Goal: Task Accomplishment & Management: Manage account settings

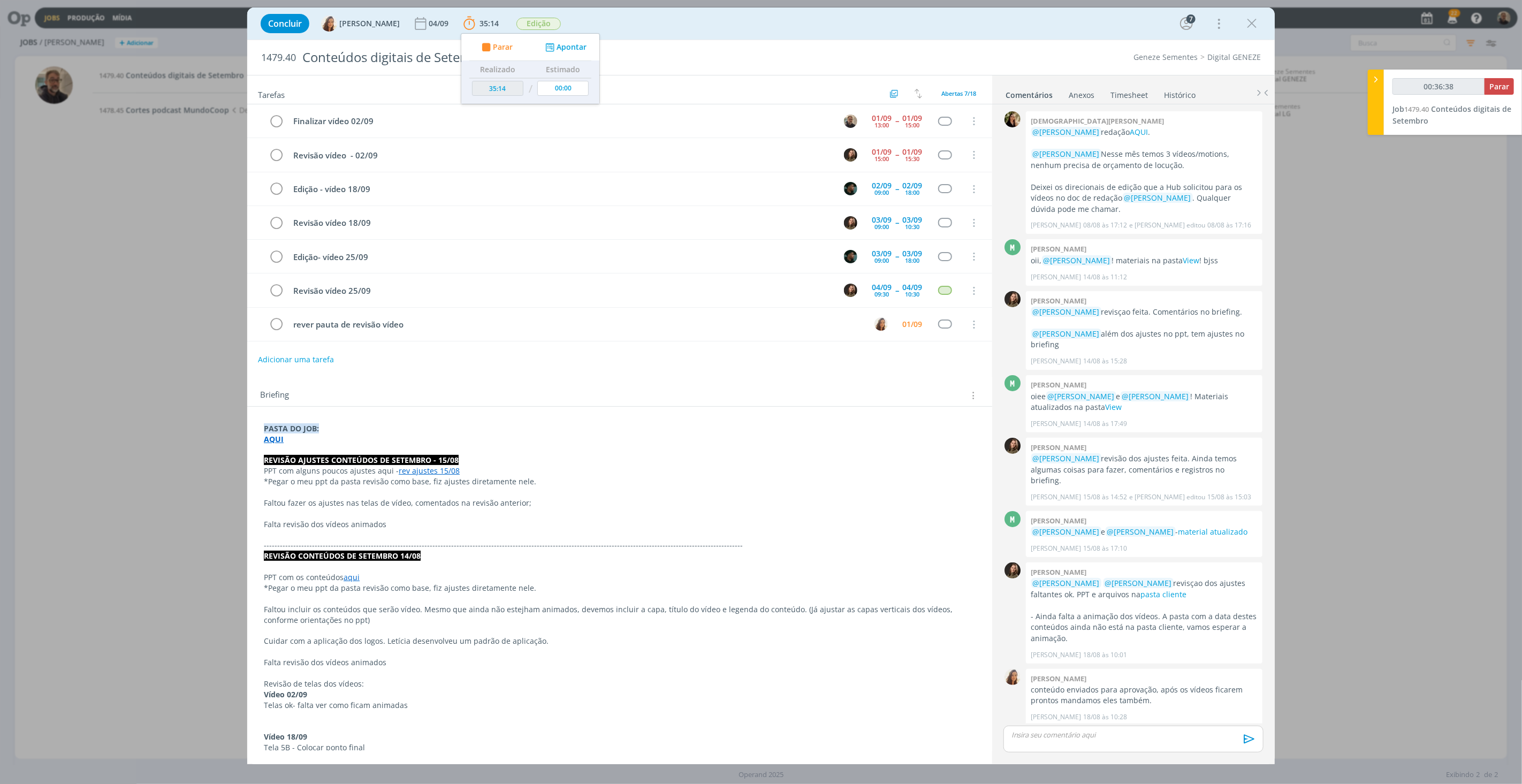
scroll to position [45, 0]
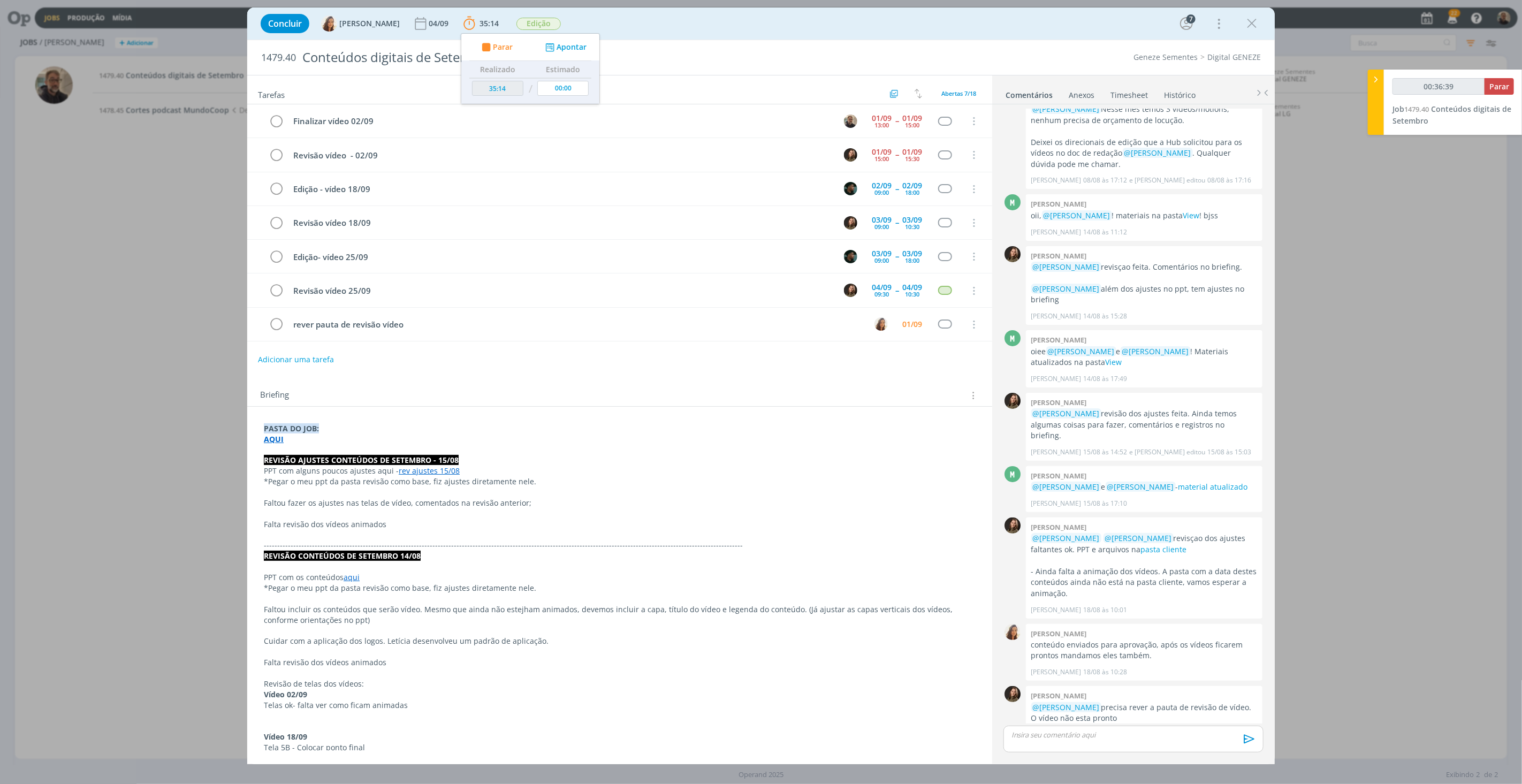
click at [272, 443] on strong "AQUI" at bounding box center [274, 439] width 20 height 10
click at [324, 461] on link "https://sobeae.sharepoint.com/:f:/s/SOBEAE/Ei4hf-hlcqBAmRcvxpu4Nv0Bv8LQwVBsQyQE…" at bounding box center [333, 460] width 81 height 14
click at [1058, 737] on p "dialog" at bounding box center [1133, 734] width 243 height 9
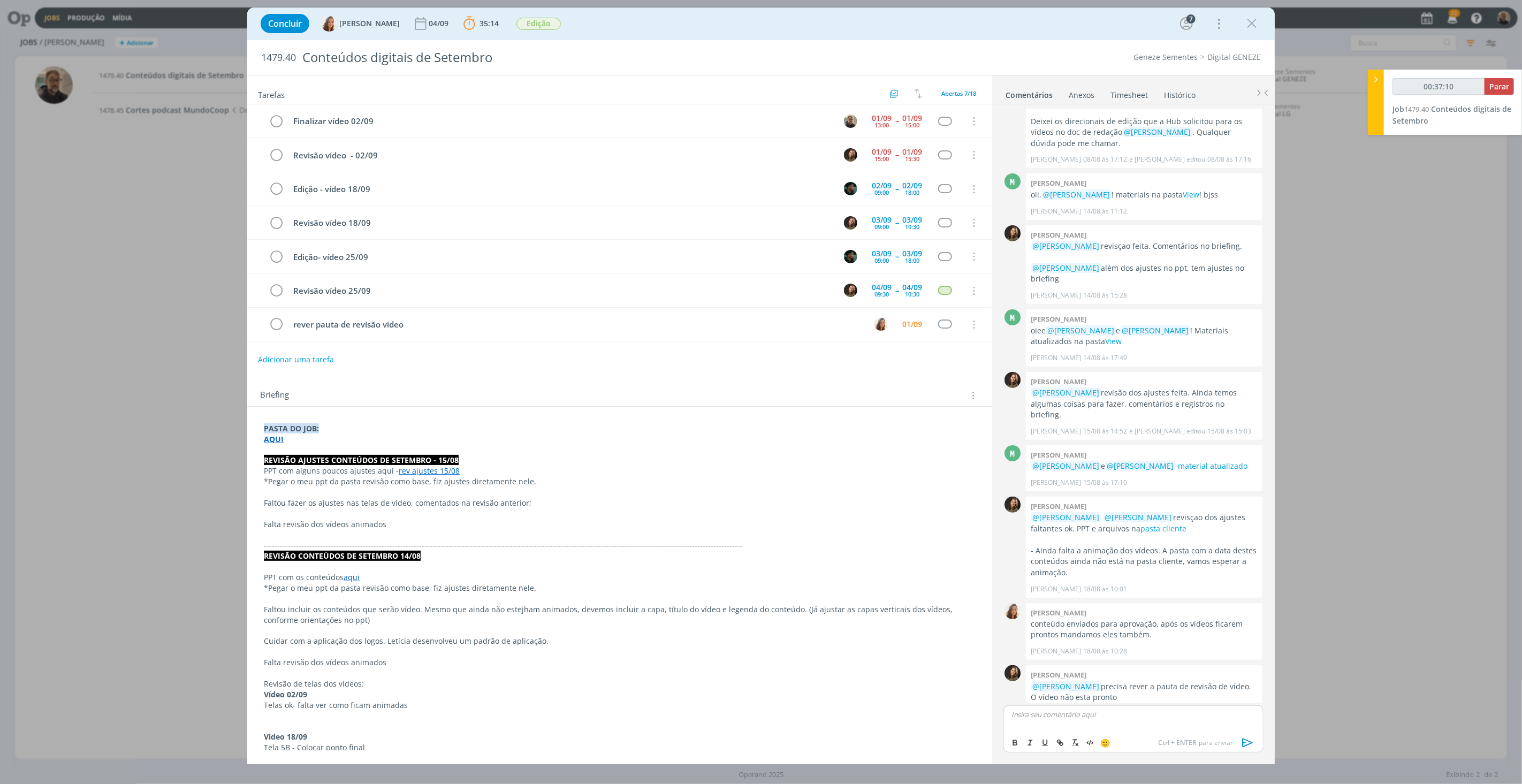
type input "00:37:11"
click at [1059, 730] on span "[PERSON_NAME]" at bounding box center [1069, 730] width 66 height 12
click at [1124, 726] on span "[PERSON_NAME]" at bounding box center [1129, 730] width 66 height 12
drag, startPoint x: 1135, startPoint y: 715, endPoint x: 1147, endPoint y: 718, distance: 12.4
click at [1147, 718] on p "﻿ @ Vanessa Feron ﻿ ﻿ @ Amanda Oliveira ﻿ link com a pasta dos geneze 0209" at bounding box center [1133, 714] width 243 height 9
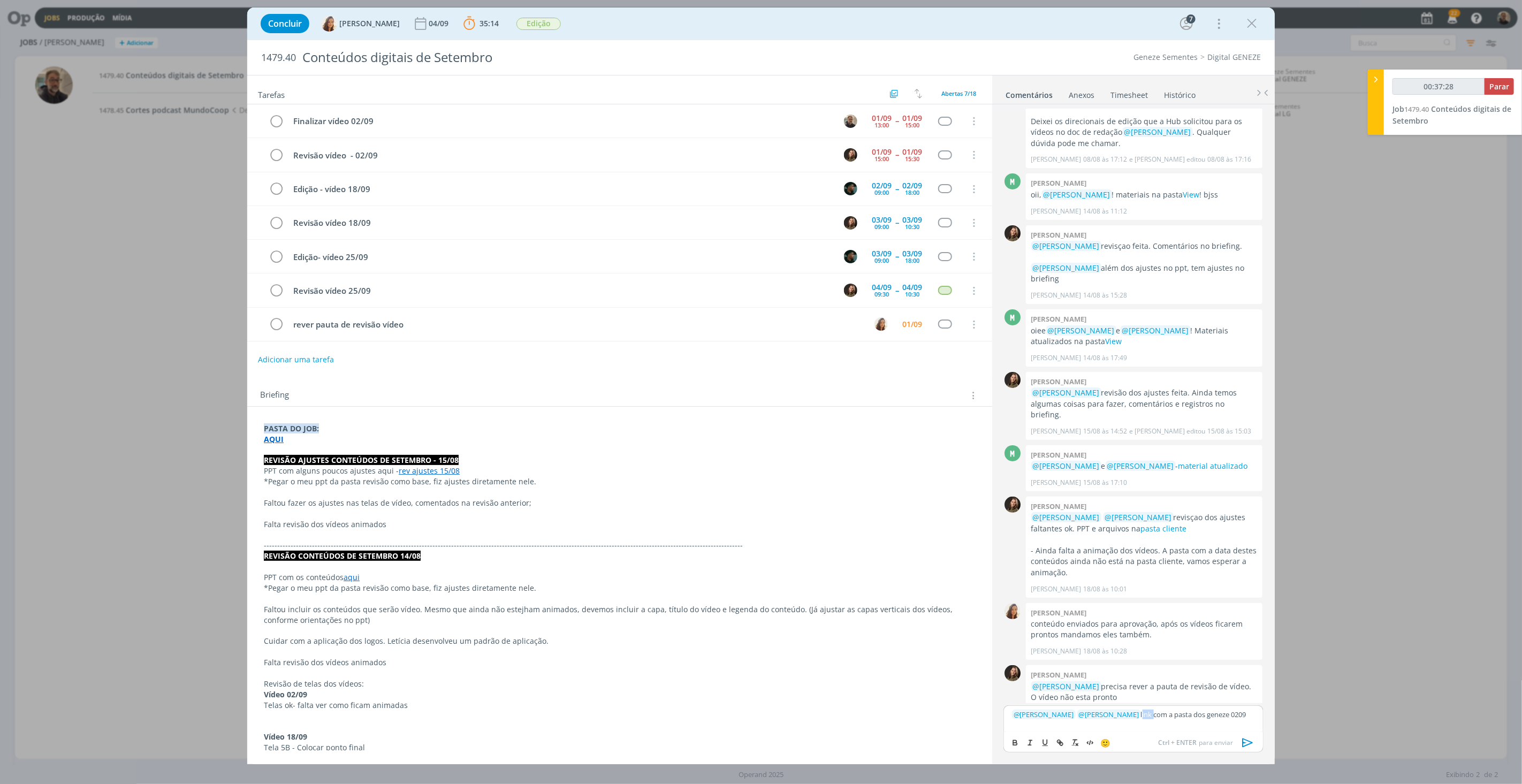
type input "00:37:29"
click at [1059, 742] on icon "dialog" at bounding box center [1061, 743] width 3 height 3
type input "link"
type input "00:37:31"
paste input "https://sobeae.sharepoint.com/sites/SOBEAE/Documentos%20Compartilhados/Forms/Al…"
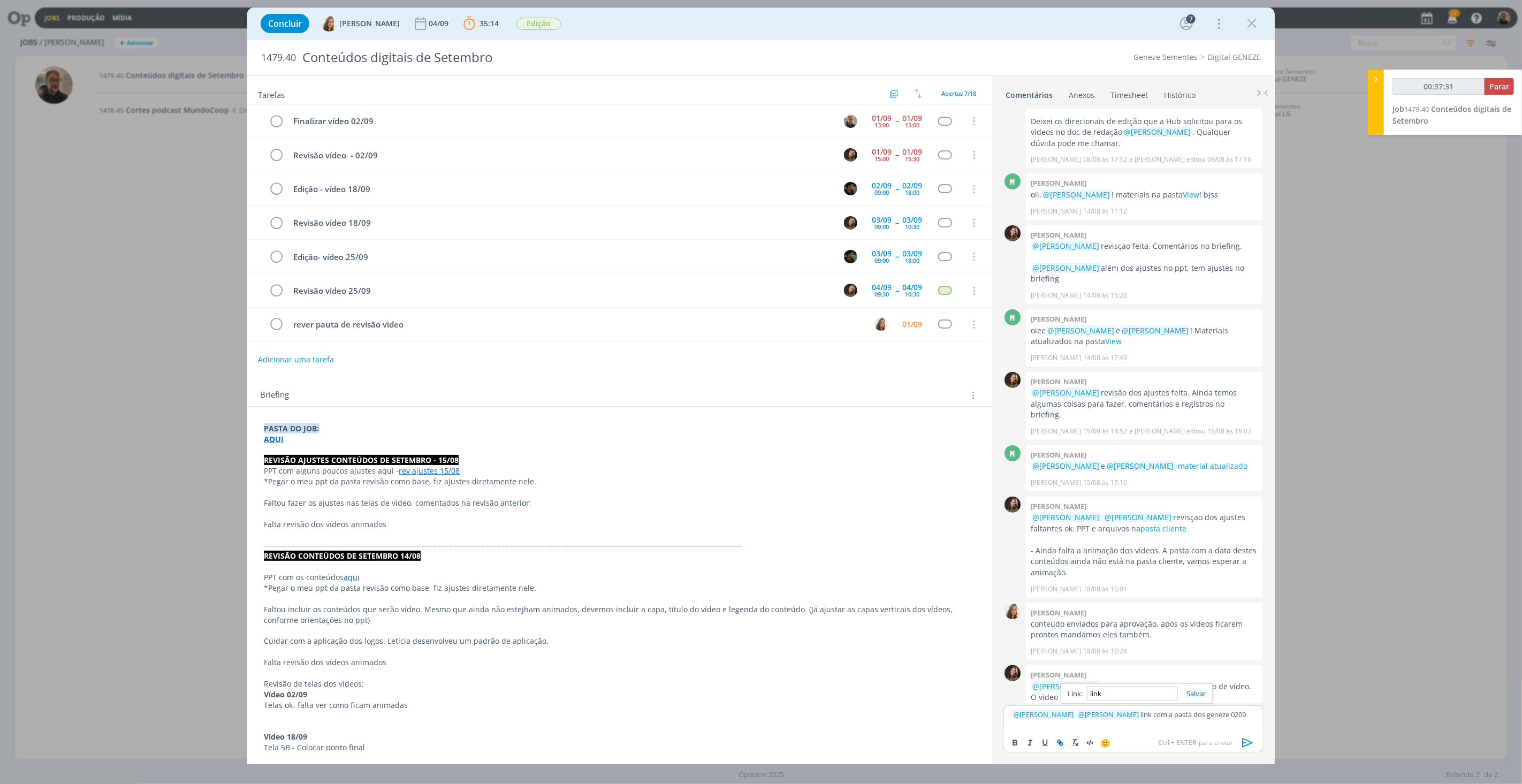
type input "https://sobeae.sharepoint.com/sites/SOBEAE/Documentos%20Compartilhados/Forms/Al…"
type input "00:37:32"
type input "https://sobeae.sharepoint.com/sites/SOBEAE/Documentos%20Compartilhados/Forms/Al…"
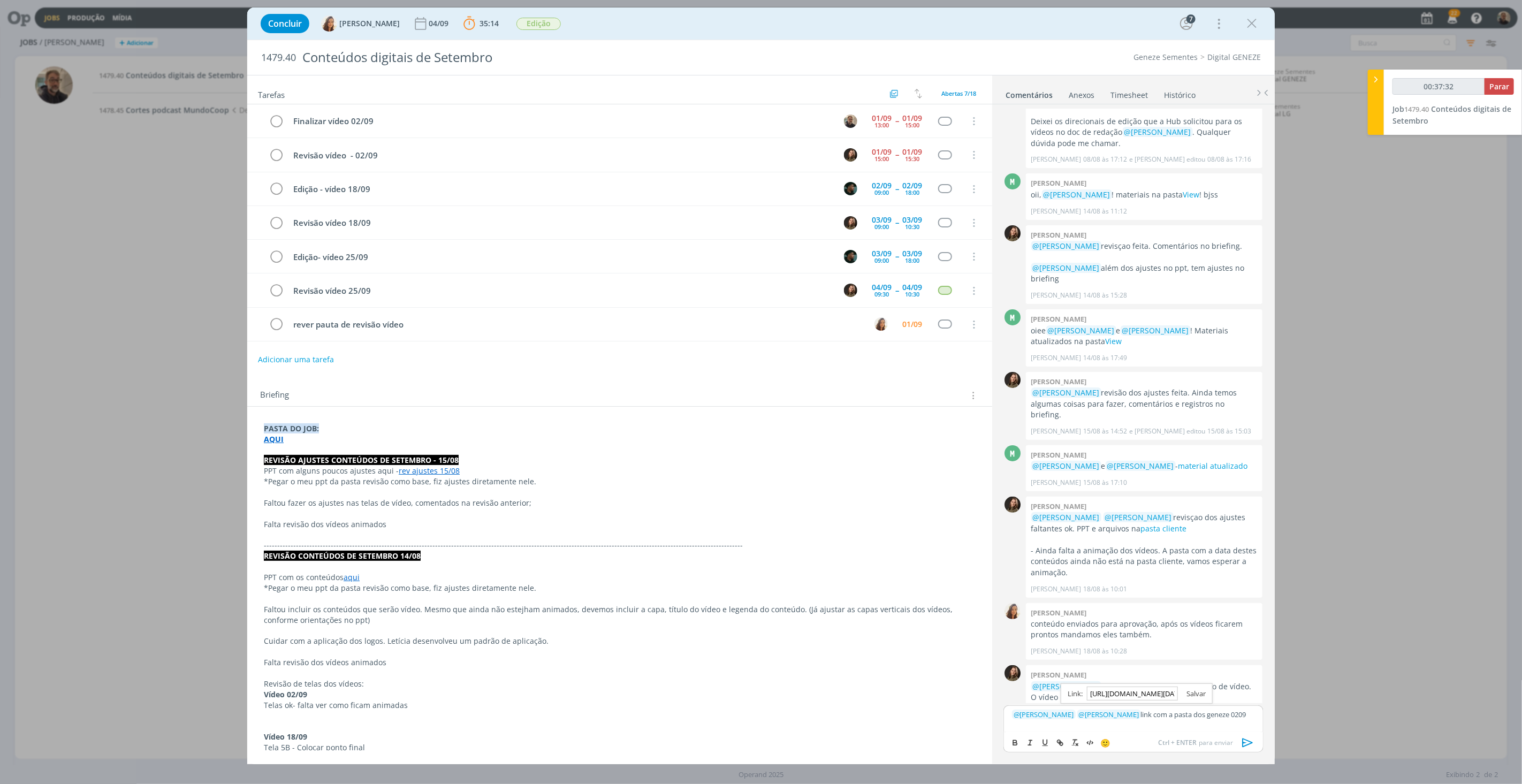
click at [1197, 692] on link "dialog" at bounding box center [1192, 694] width 28 height 9
click at [1246, 742] on icon "dialog" at bounding box center [1248, 743] width 16 height 16
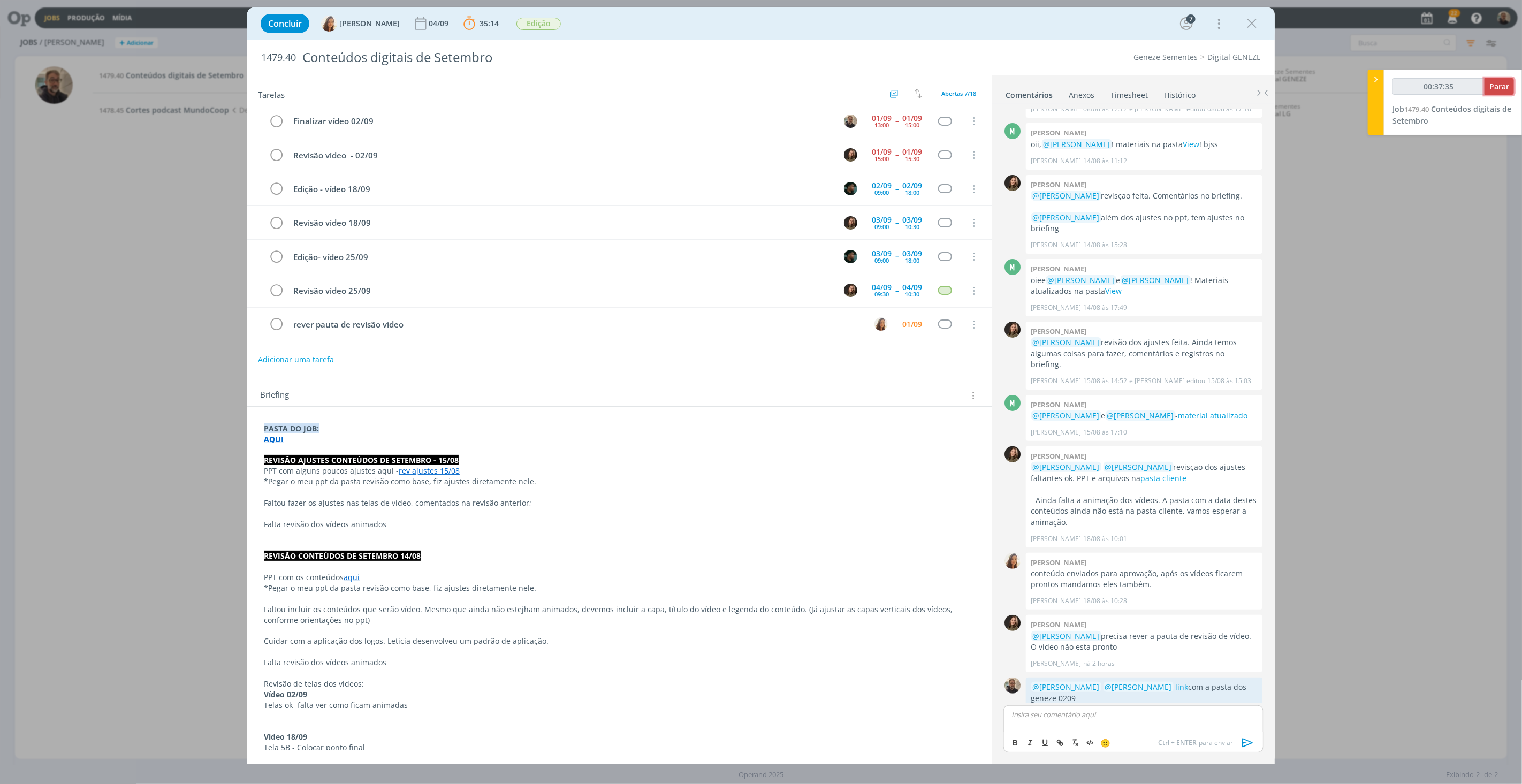
click at [1502, 83] on span "Parar" at bounding box center [1500, 86] width 20 height 10
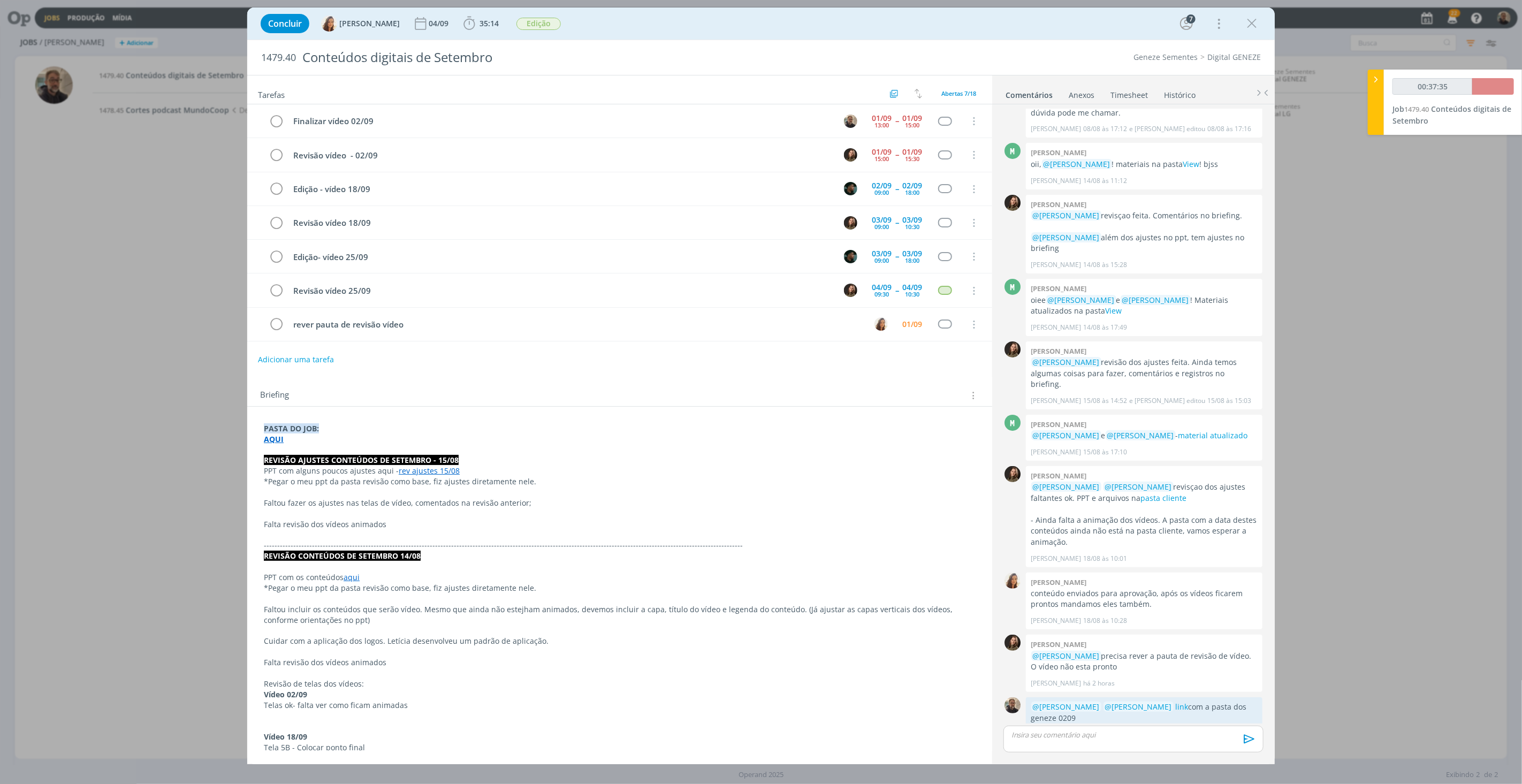
type input "00:38:00"
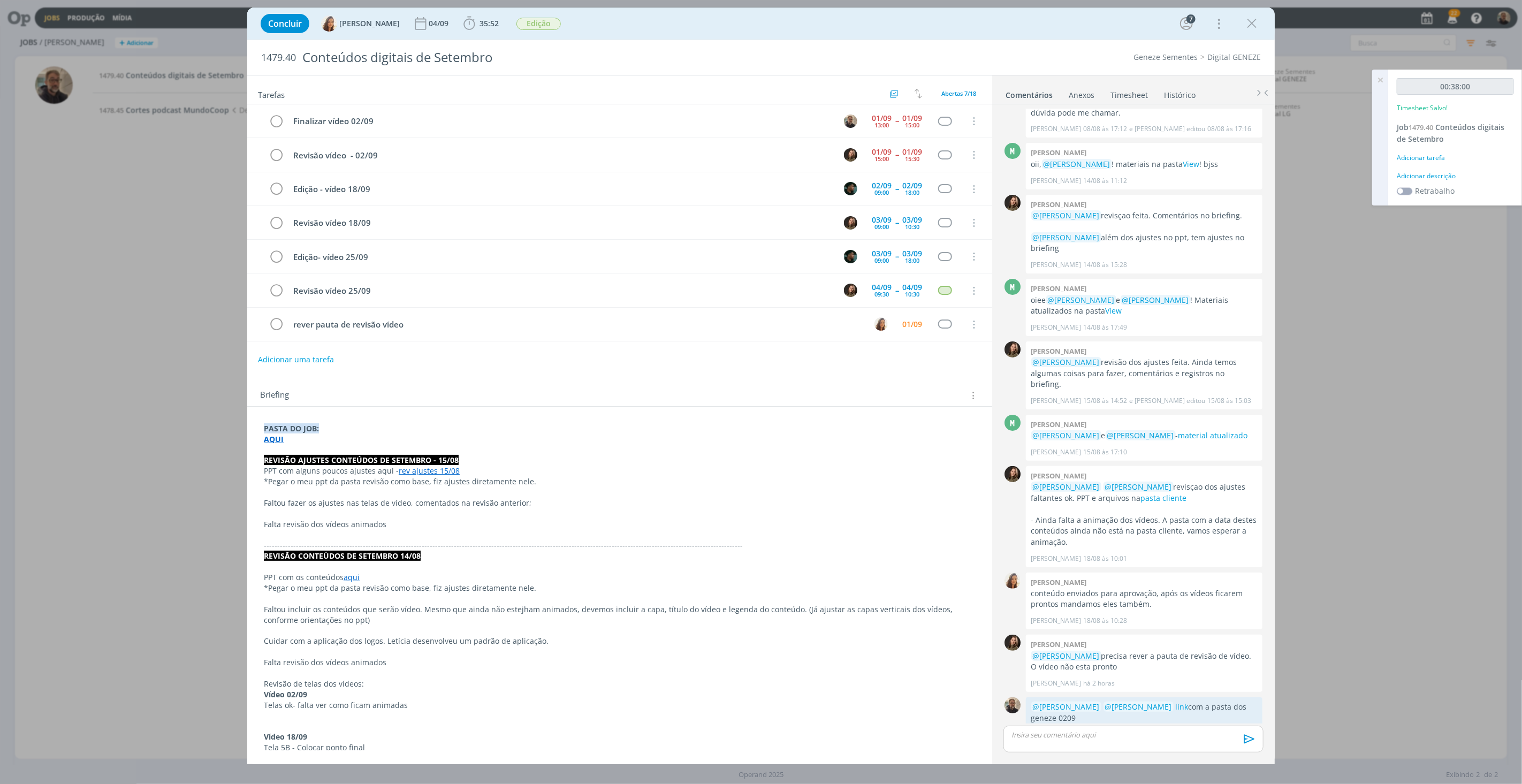
click at [1134, 92] on link "Timesheet" at bounding box center [1129, 93] width 38 height 15
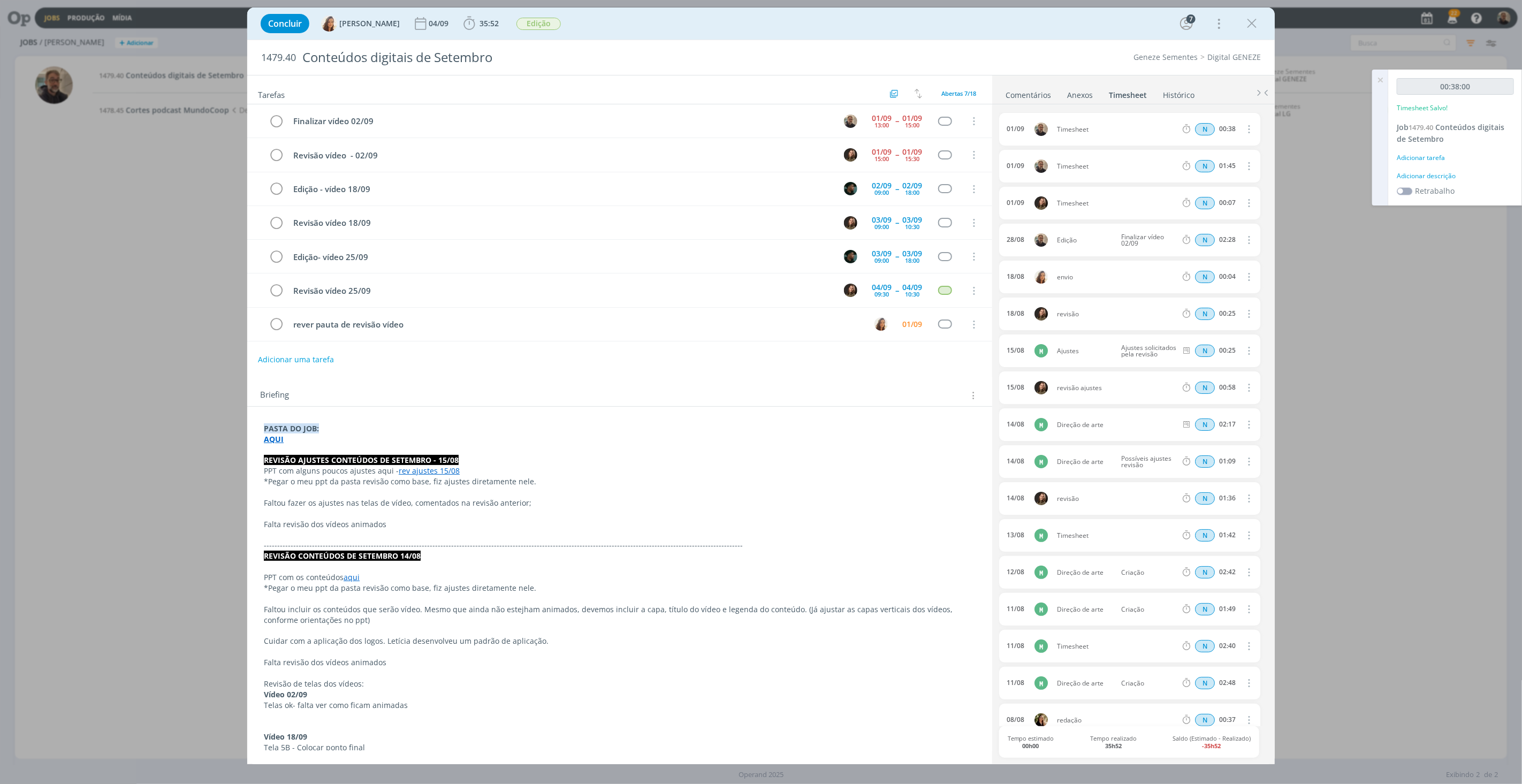
click at [1244, 128] on icon "dialog" at bounding box center [1248, 129] width 12 height 13
click at [1198, 162] on link "Editar" at bounding box center [1218, 164] width 84 height 17
click at [1092, 131] on div "Timesheet" at bounding box center [1086, 129] width 58 height 12
drag, startPoint x: 1097, startPoint y: 128, endPoint x: 1030, endPoint y: 129, distance: 67.0
click at [1030, 129] on div "01/09 17:07 Timesheet Selecione a tarefa N 00:38" at bounding box center [1130, 129] width 261 height 32
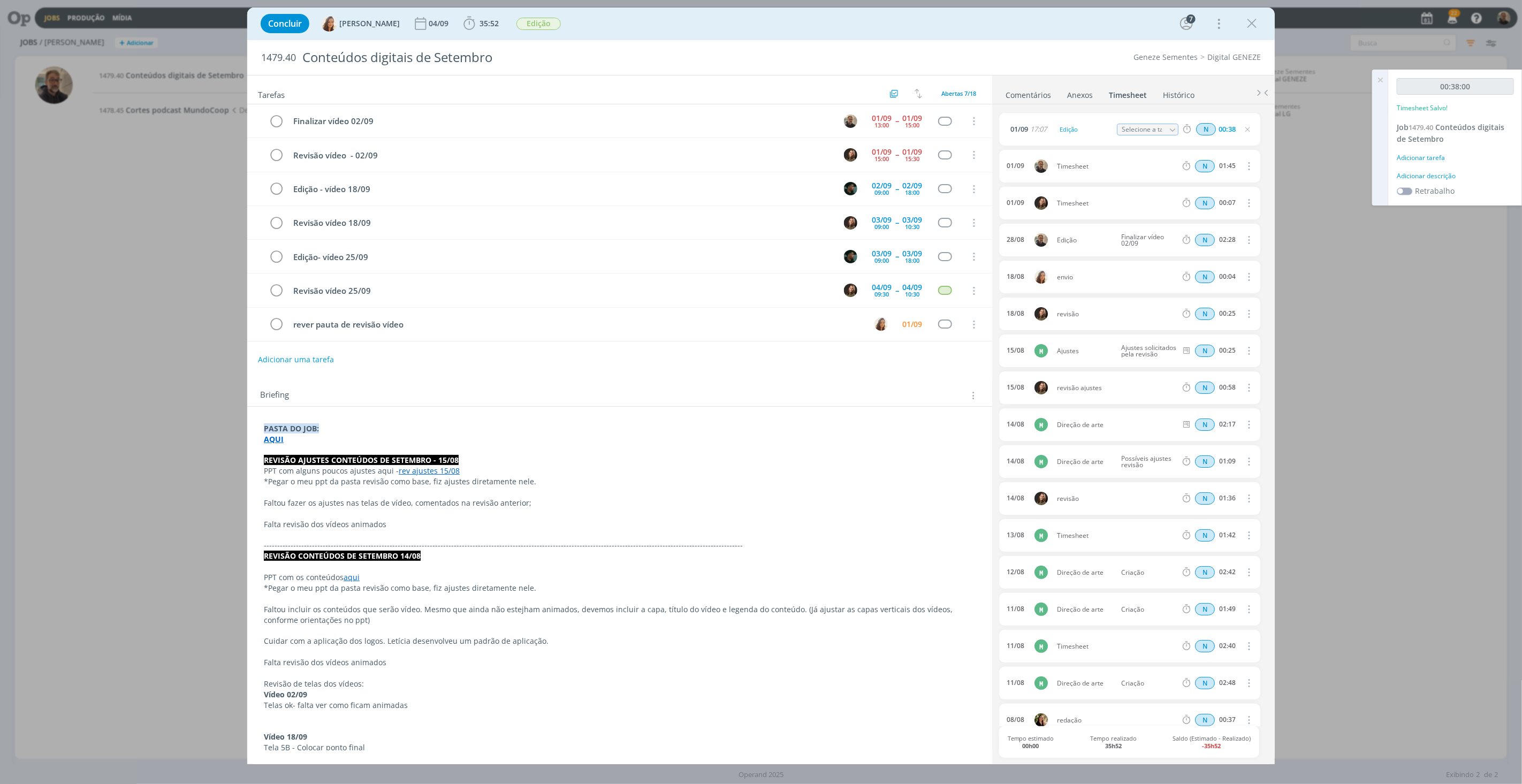
click at [1171, 128] on icon "dialog" at bounding box center [1172, 130] width 8 height 8
click at [1152, 207] on div "Finalizar vídeo 02/09 - [PERSON_NAME]" at bounding box center [1156, 208] width 64 height 8
type input "Finalizar vídeo 02/09"
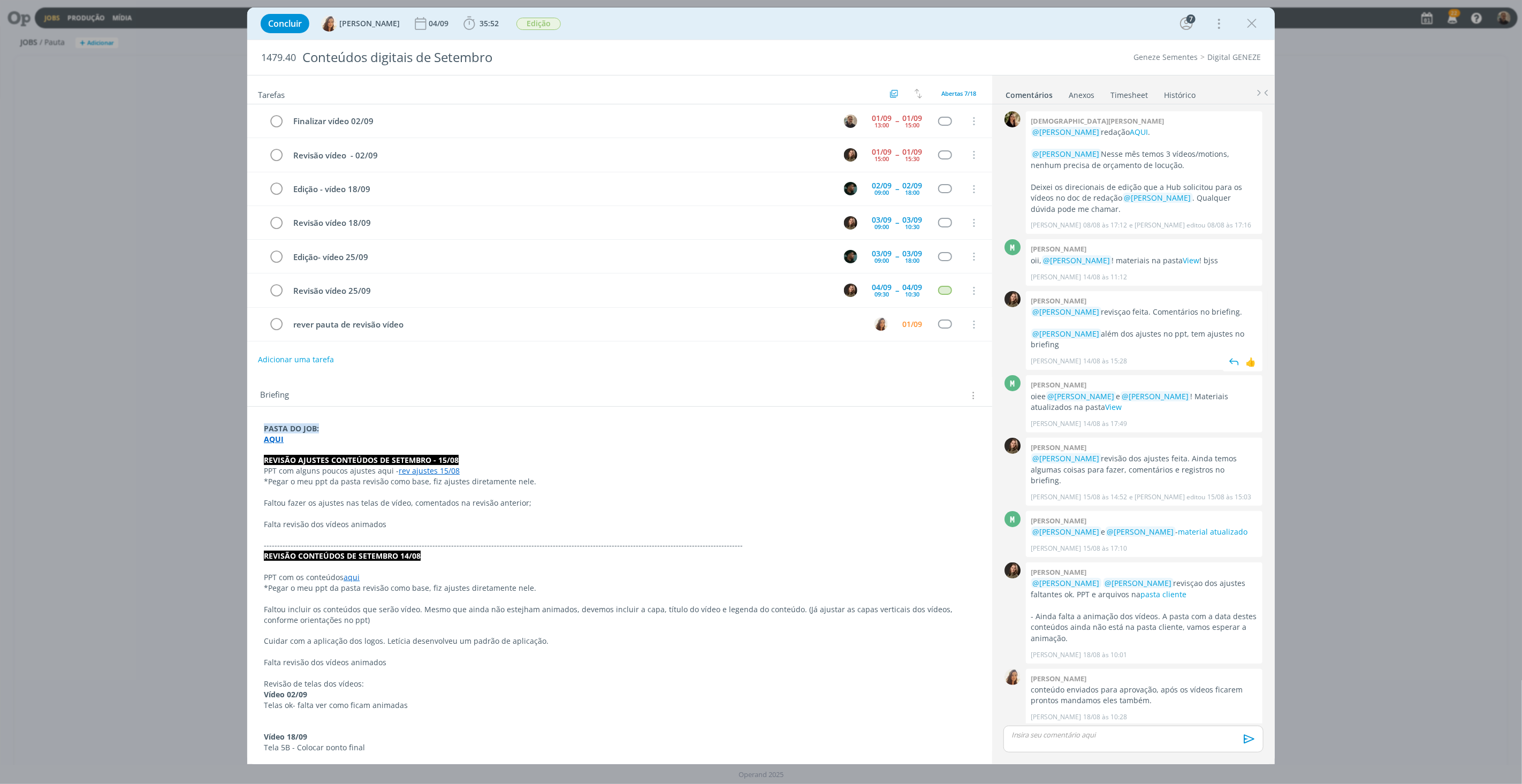
scroll to position [96, 0]
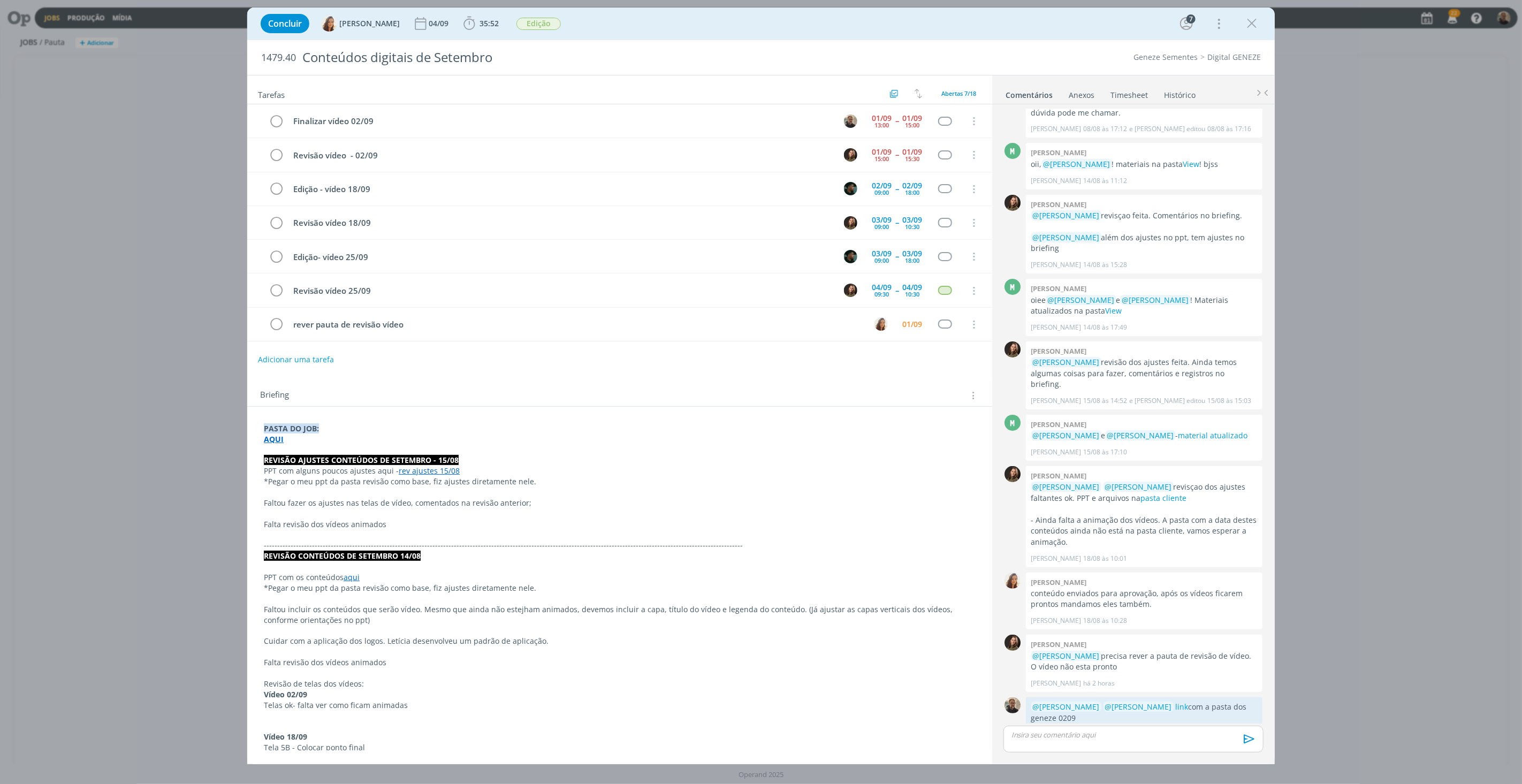
click at [1137, 94] on link "Timesheet" at bounding box center [1129, 93] width 38 height 15
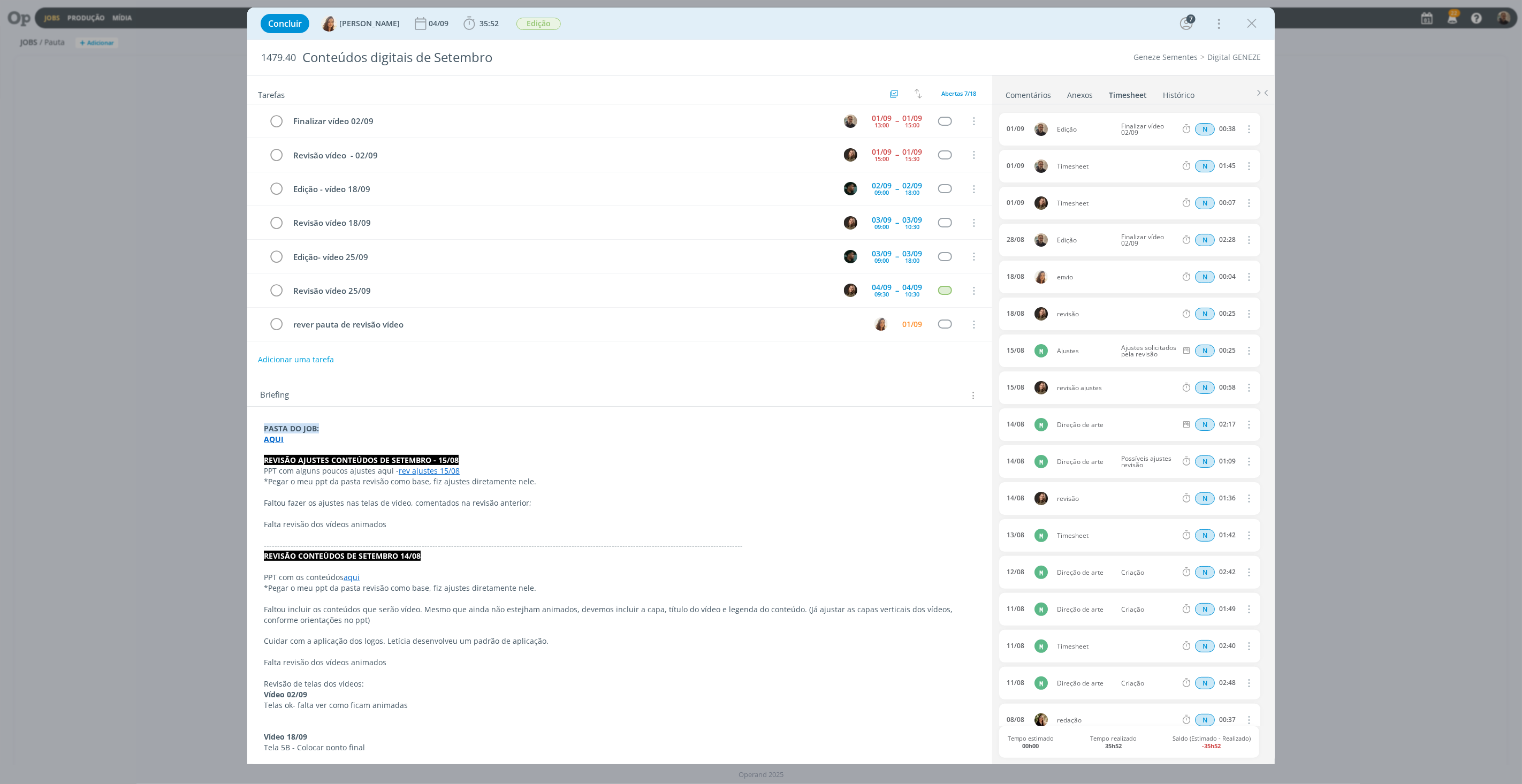
click at [1244, 165] on icon "dialog" at bounding box center [1248, 166] width 12 height 13
click at [1193, 201] on link "Editar" at bounding box center [1218, 201] width 84 height 17
click at [1074, 168] on div "Timesheet" at bounding box center [1086, 167] width 58 height 12
drag, startPoint x: 1088, startPoint y: 166, endPoint x: 1019, endPoint y: 166, distance: 69.0
click at [1019, 166] on div "[DATE] 15:20 Timesheet Selecione a tarefa N 01:45" at bounding box center [1130, 166] width 261 height 32
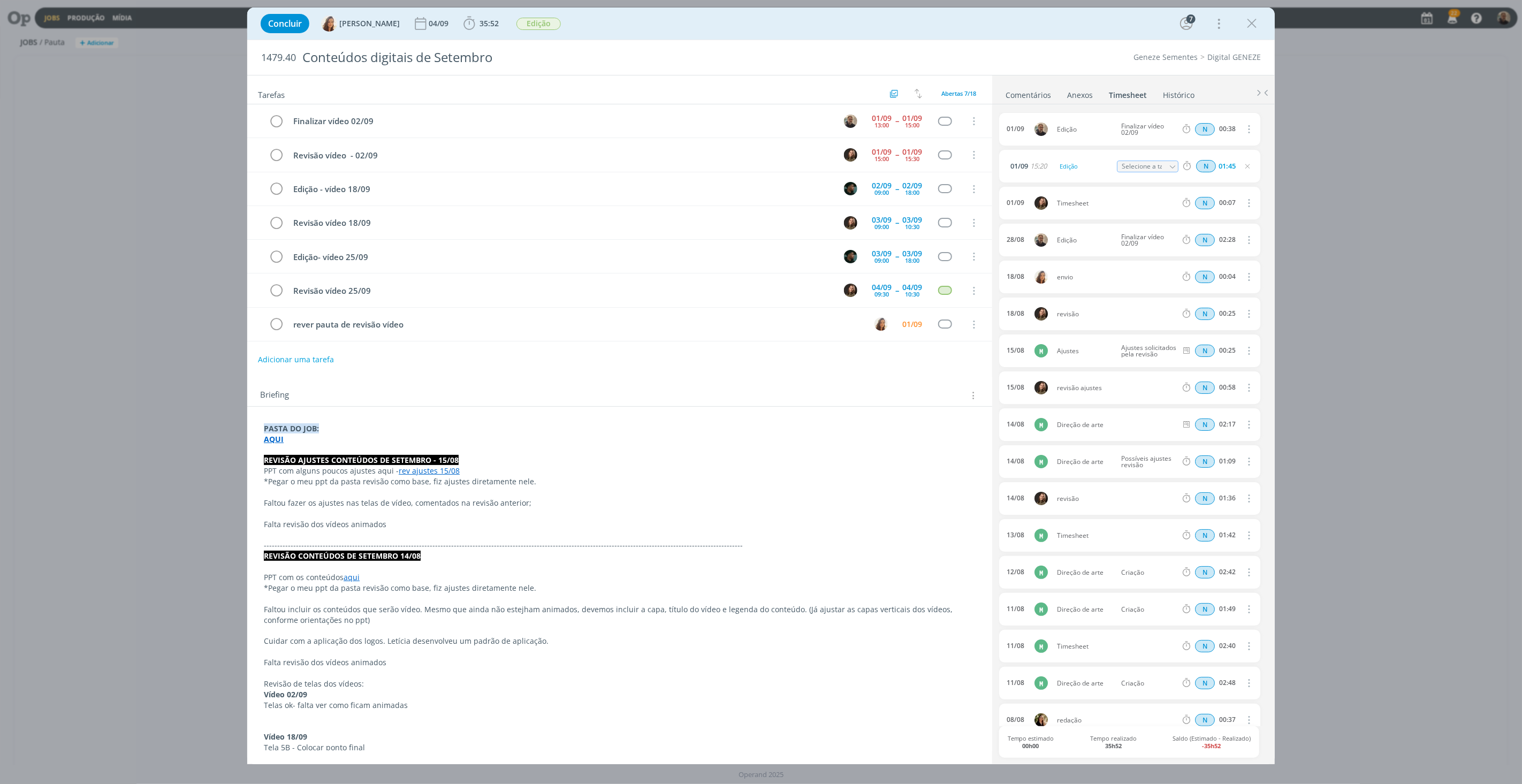
click at [1170, 166] on icon "dialog" at bounding box center [1172, 167] width 8 height 8
click at [1150, 245] on div "Finalizar vídeo 02/09 - [PERSON_NAME]" at bounding box center [1156, 245] width 64 height 8
type input "Finalizar vídeo 02/09"
click at [278, 121] on icon "dialog" at bounding box center [277, 121] width 15 height 16
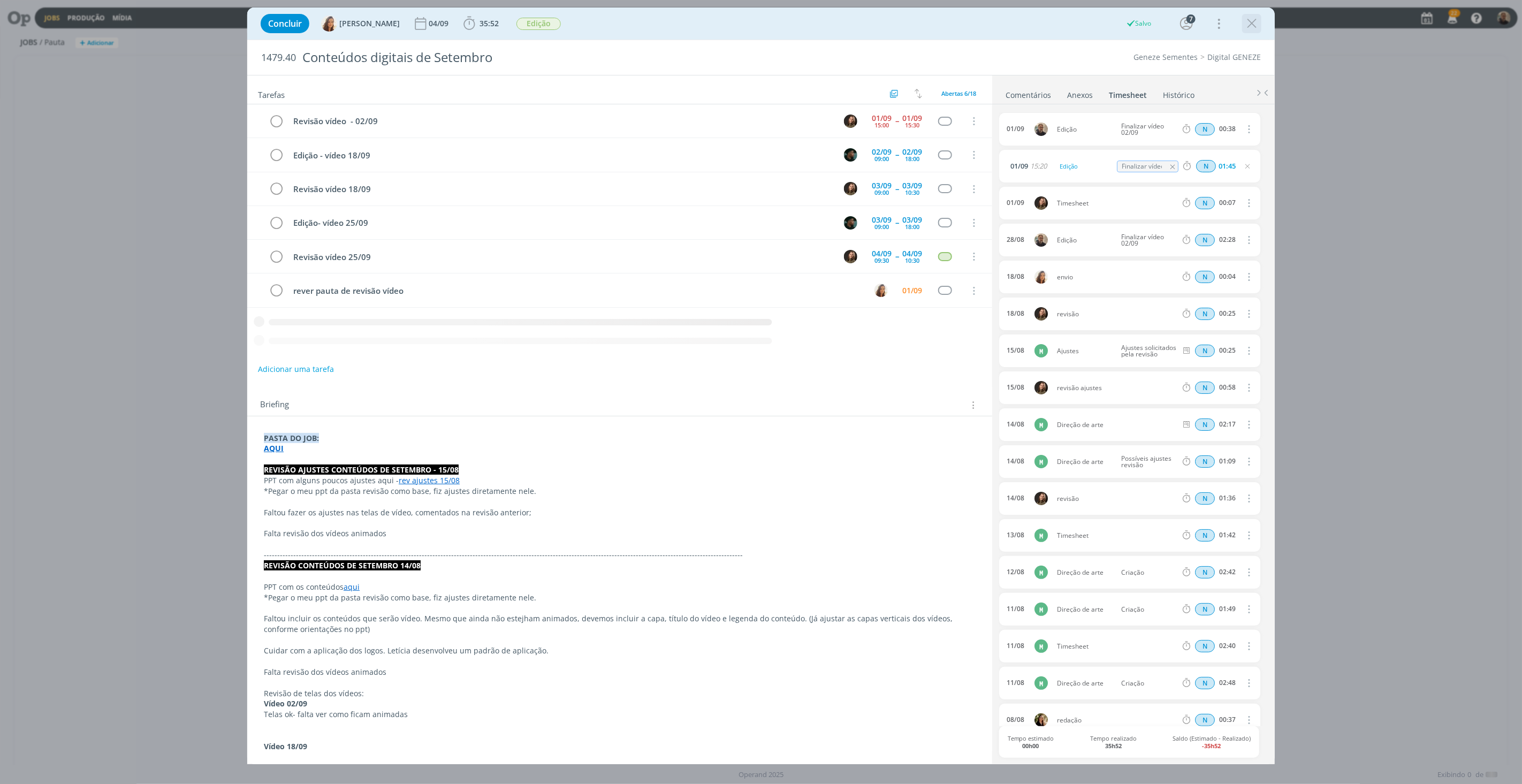
click at [1244, 20] on icon "dialog" at bounding box center [1251, 23] width 16 height 16
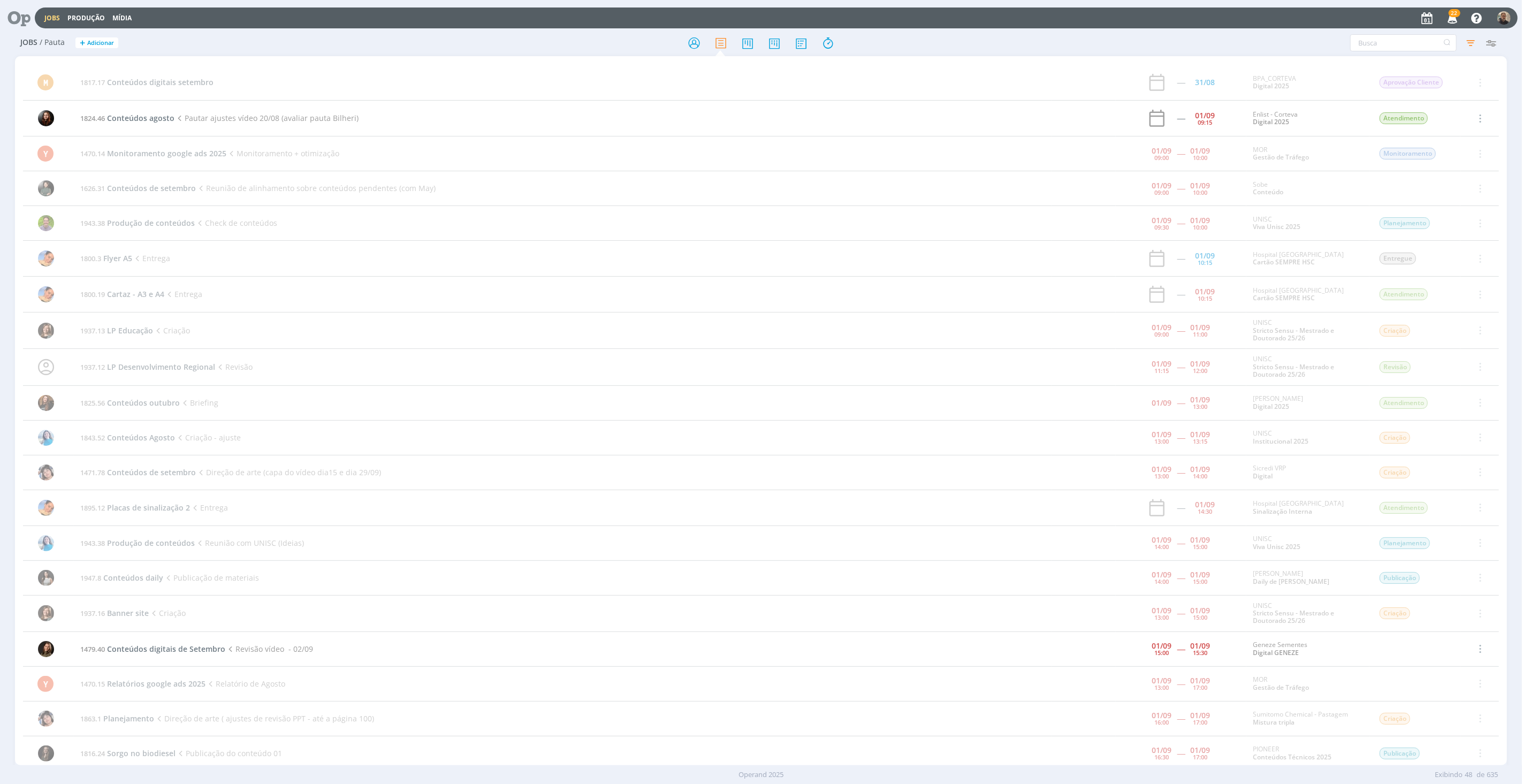
click at [20, 18] on icon at bounding box center [15, 18] width 22 height 21
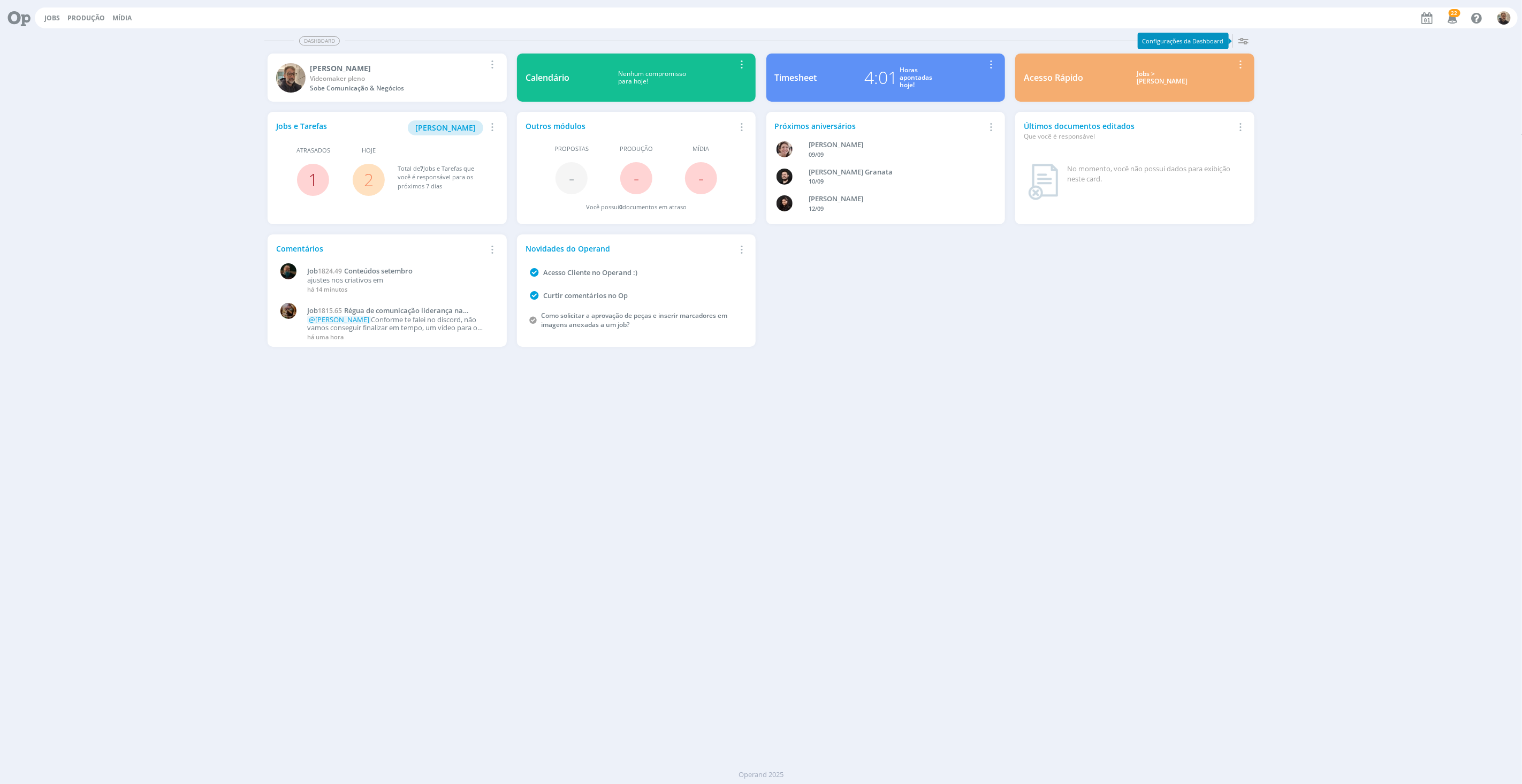
click at [313, 178] on link "1" at bounding box center [313, 179] width 9 height 23
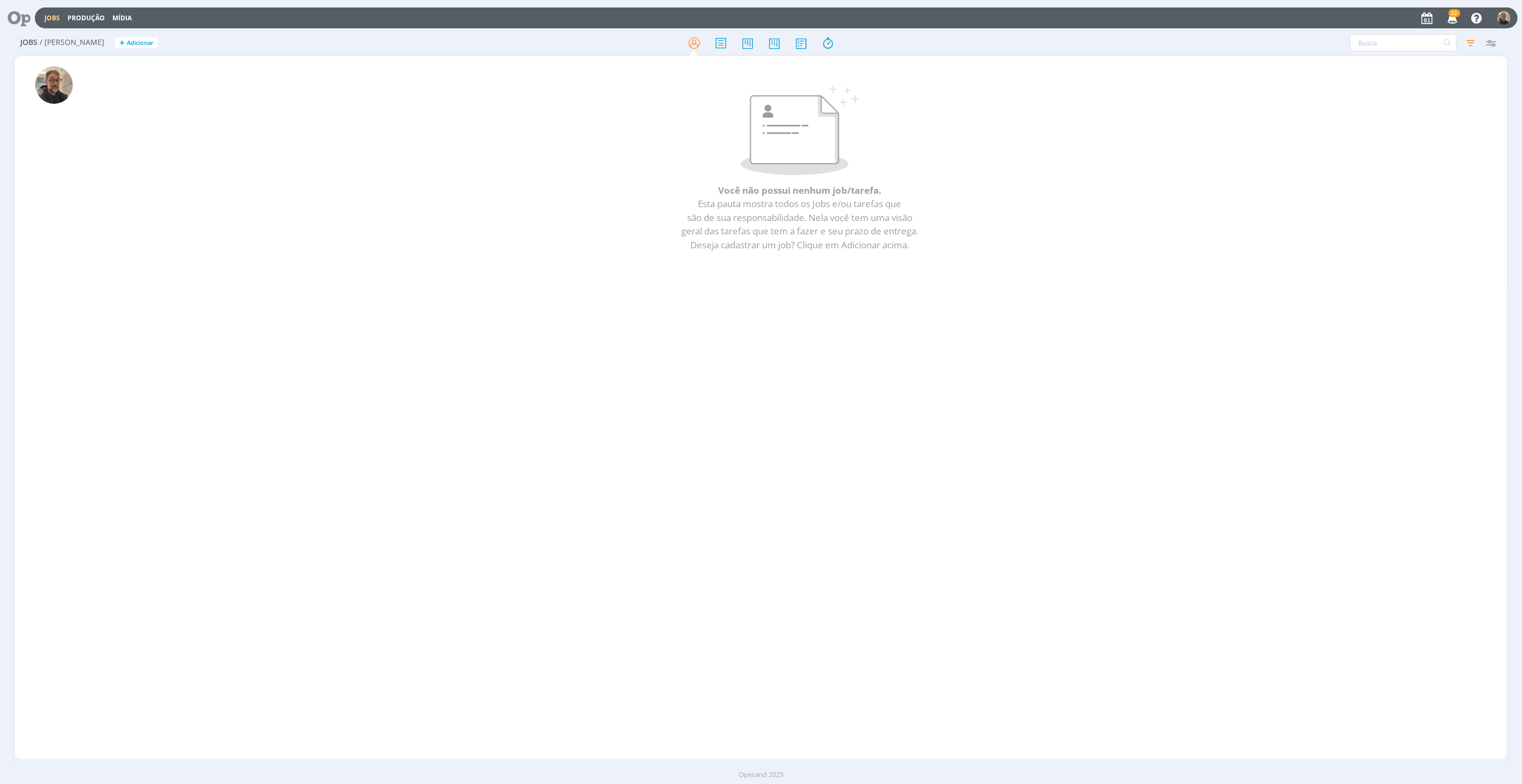
click at [17, 12] on icon at bounding box center [15, 18] width 22 height 21
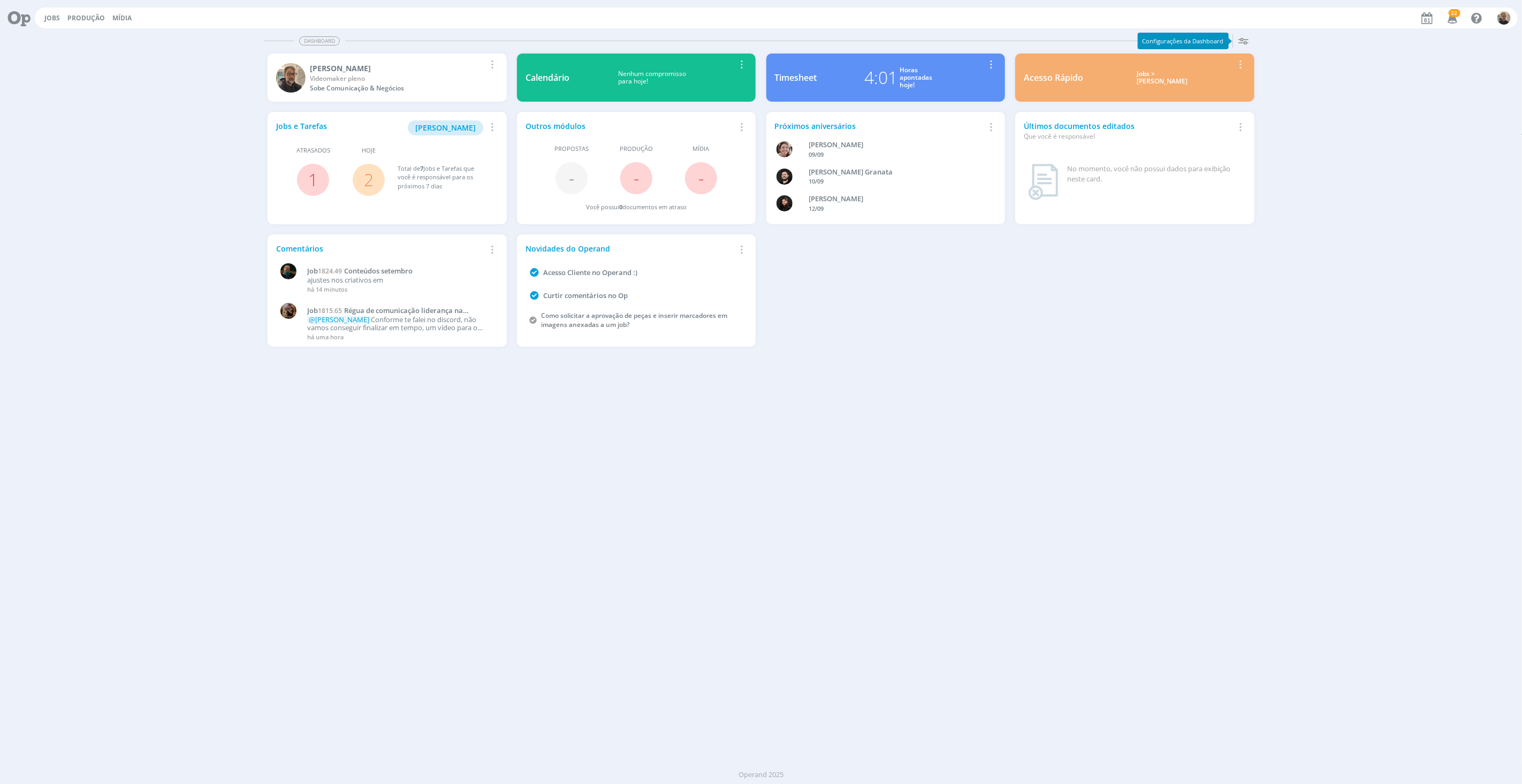
click at [366, 179] on link "2" at bounding box center [369, 179] width 9 height 23
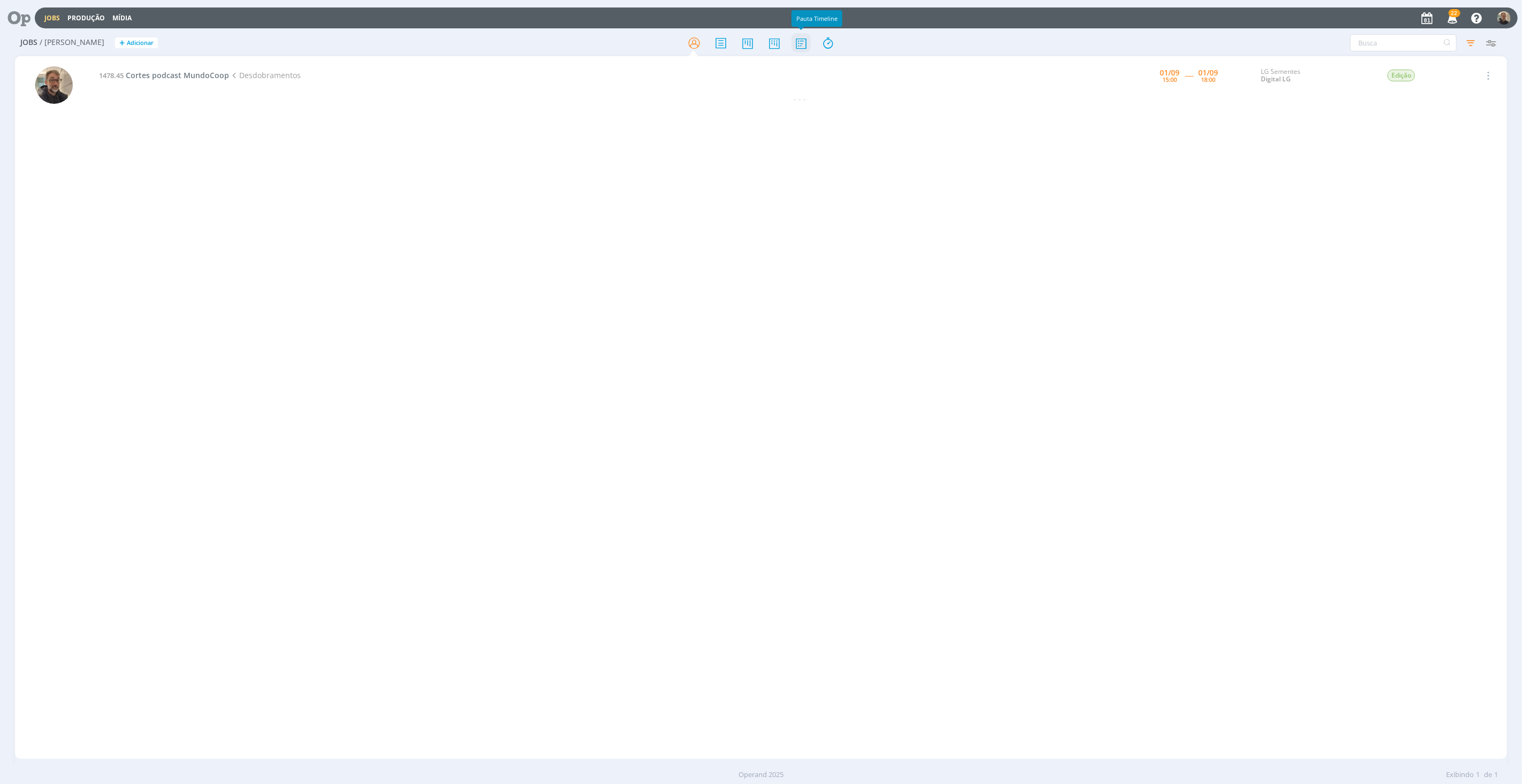
click at [804, 45] on icon at bounding box center [801, 43] width 19 height 21
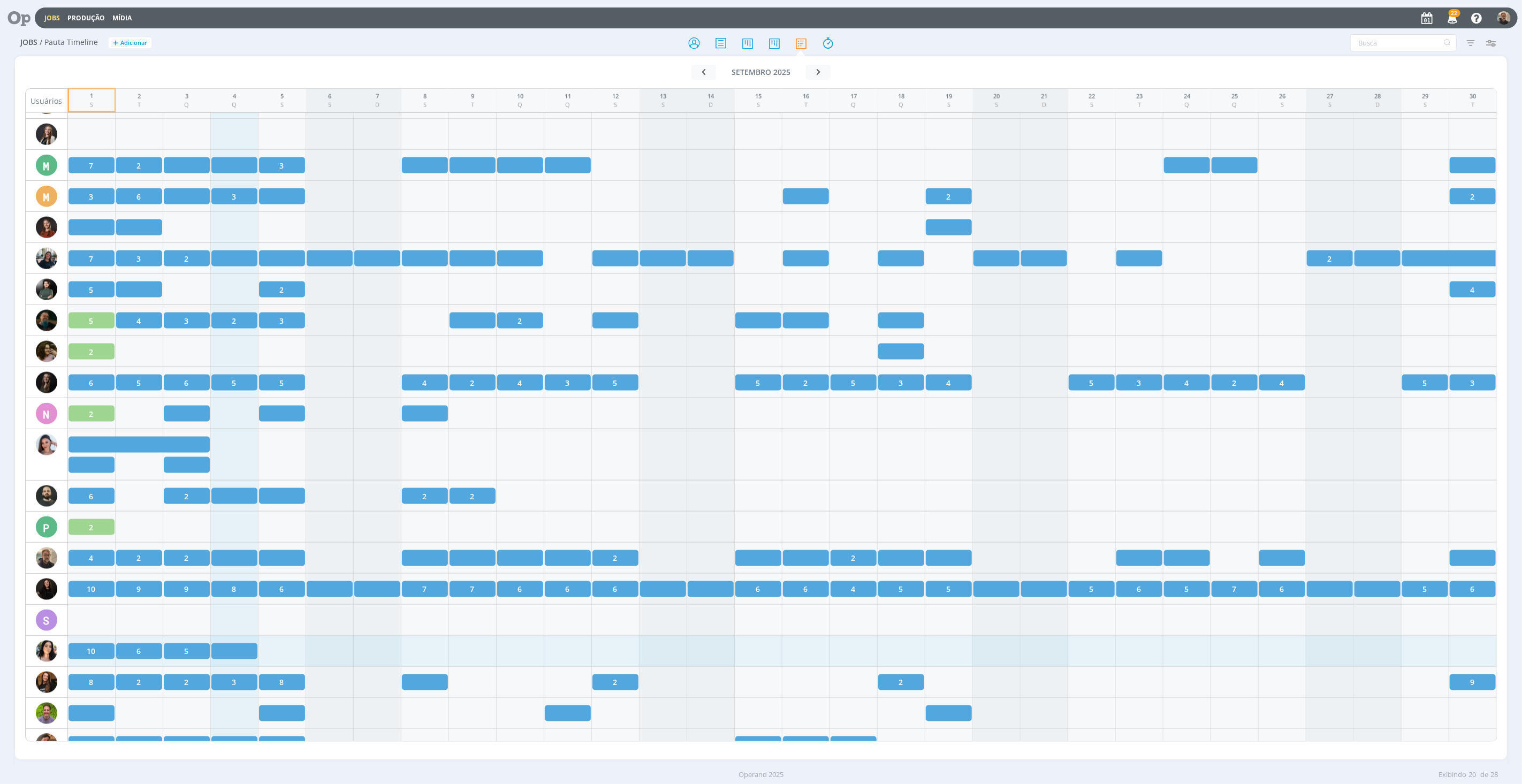
scroll to position [1343, 0]
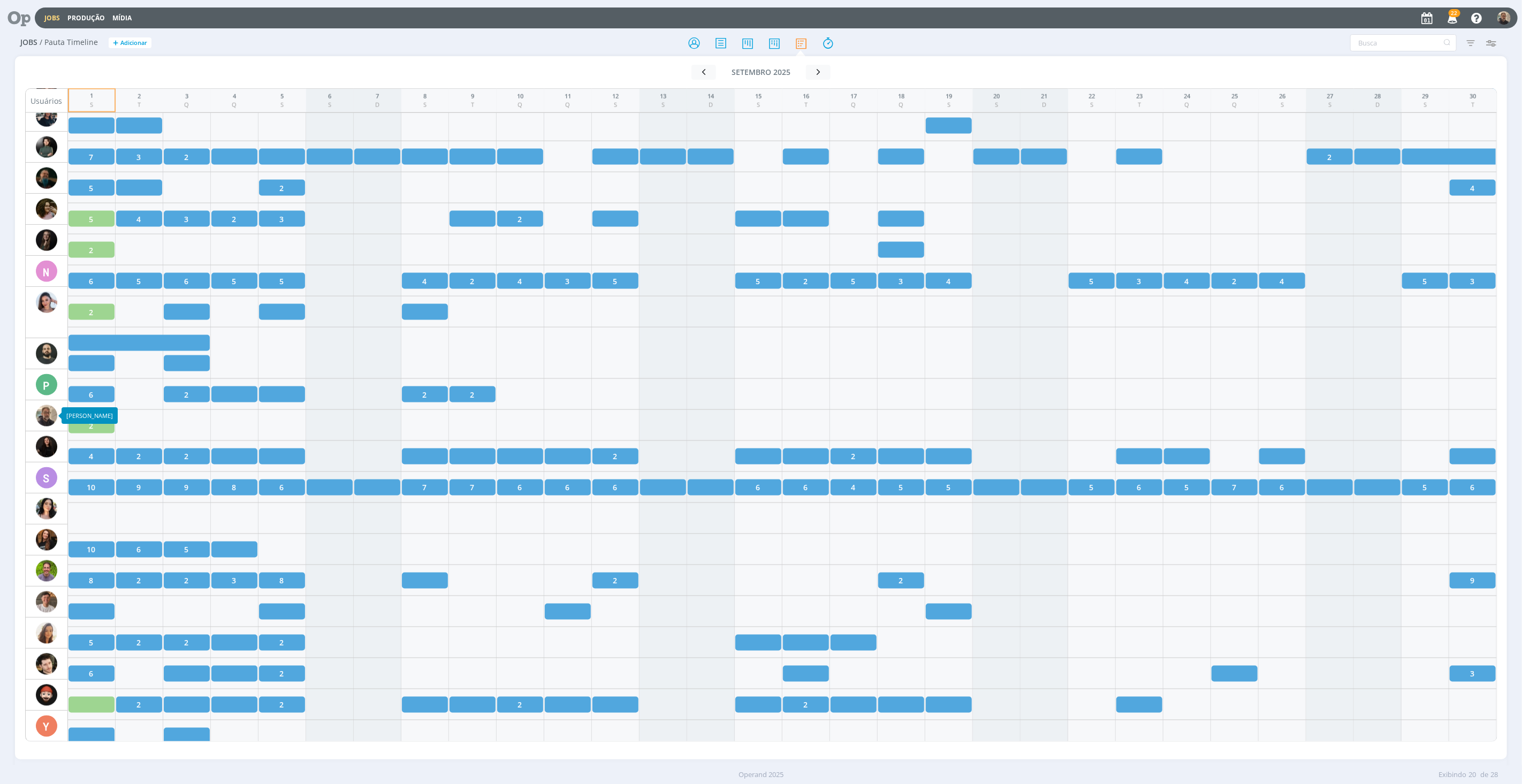
click at [51, 411] on img at bounding box center [47, 416] width 21 height 21
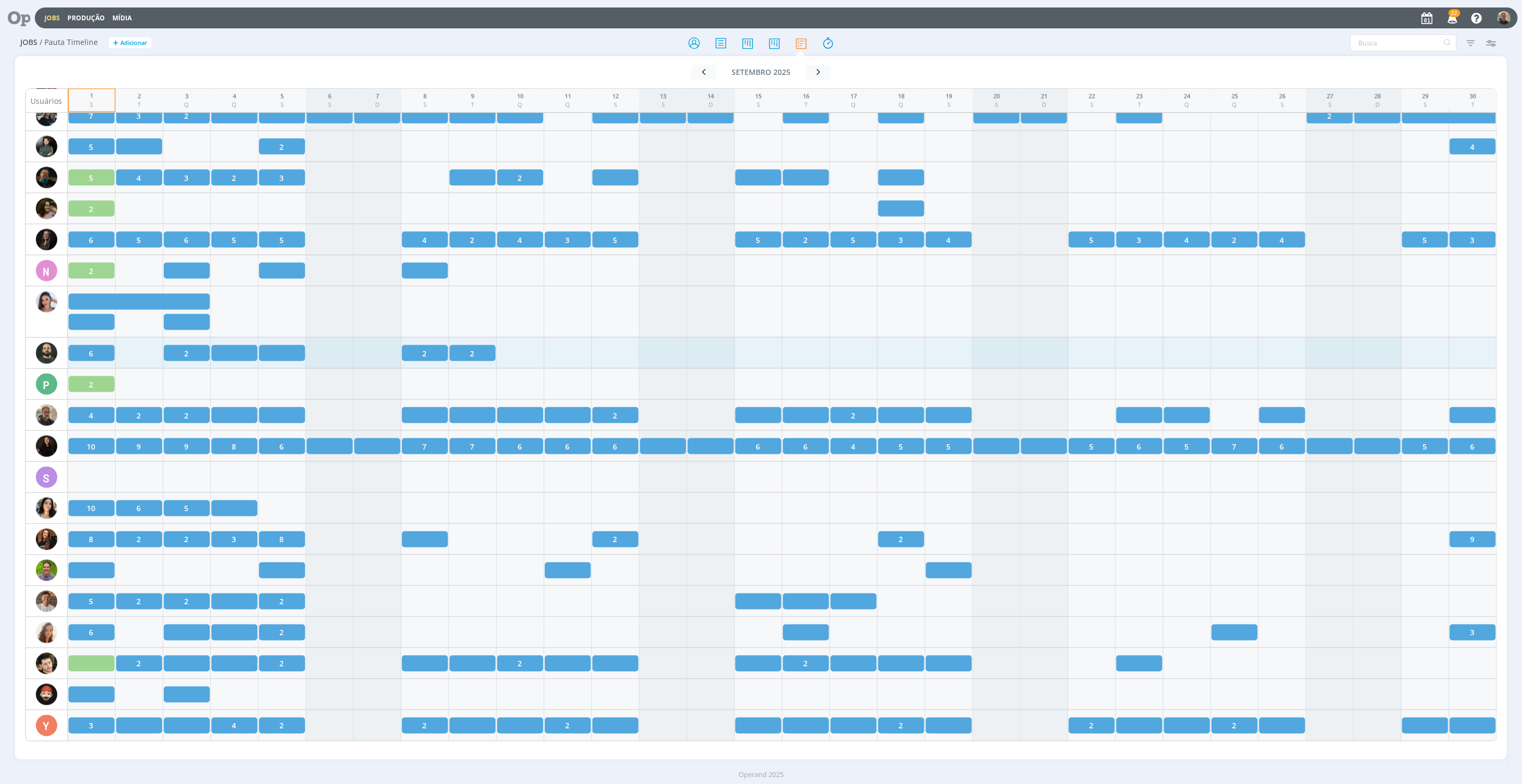
scroll to position [1303, 0]
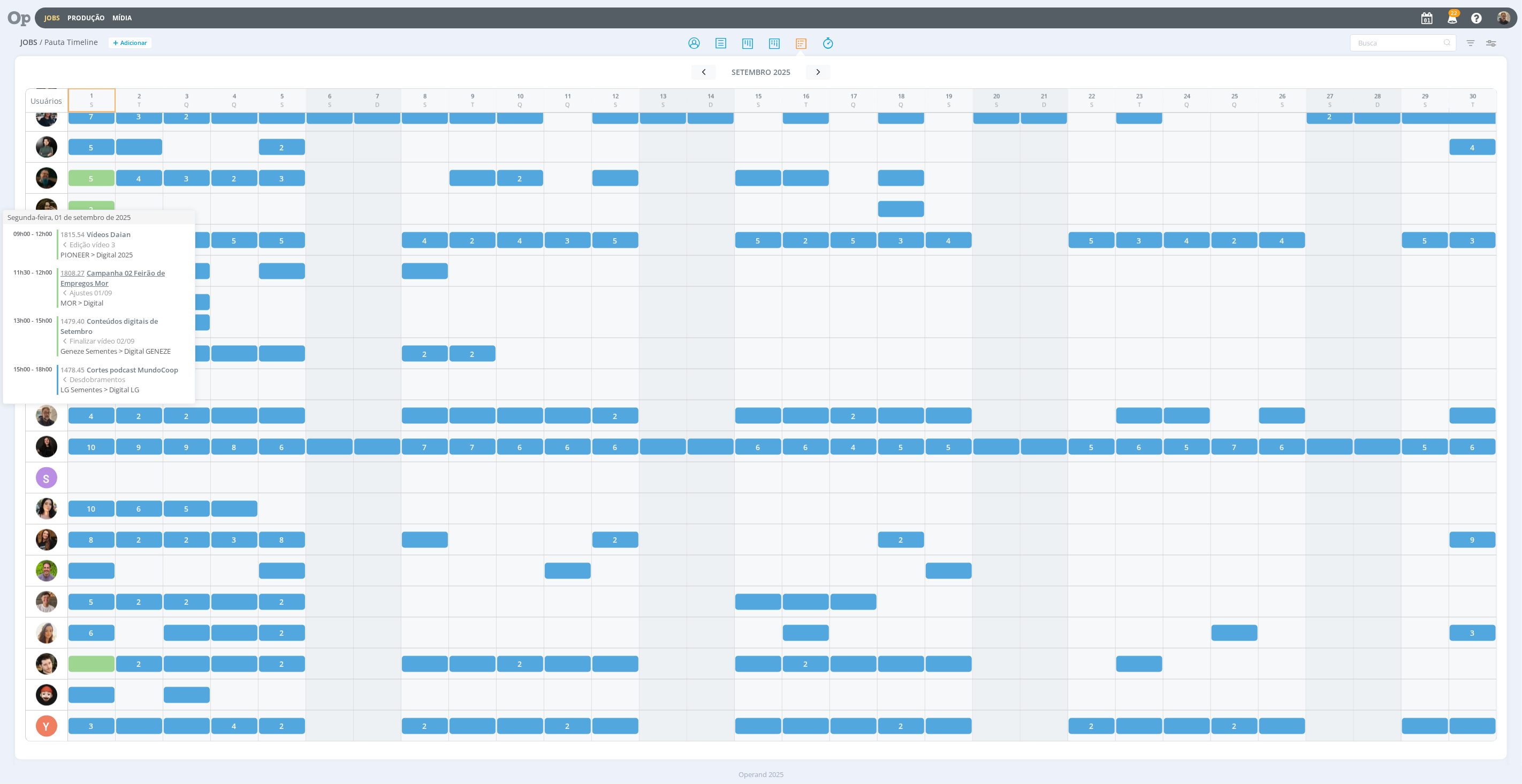
click at [103, 271] on span "Campanha 02 Feirão de Empregos Mor" at bounding box center [112, 278] width 105 height 20
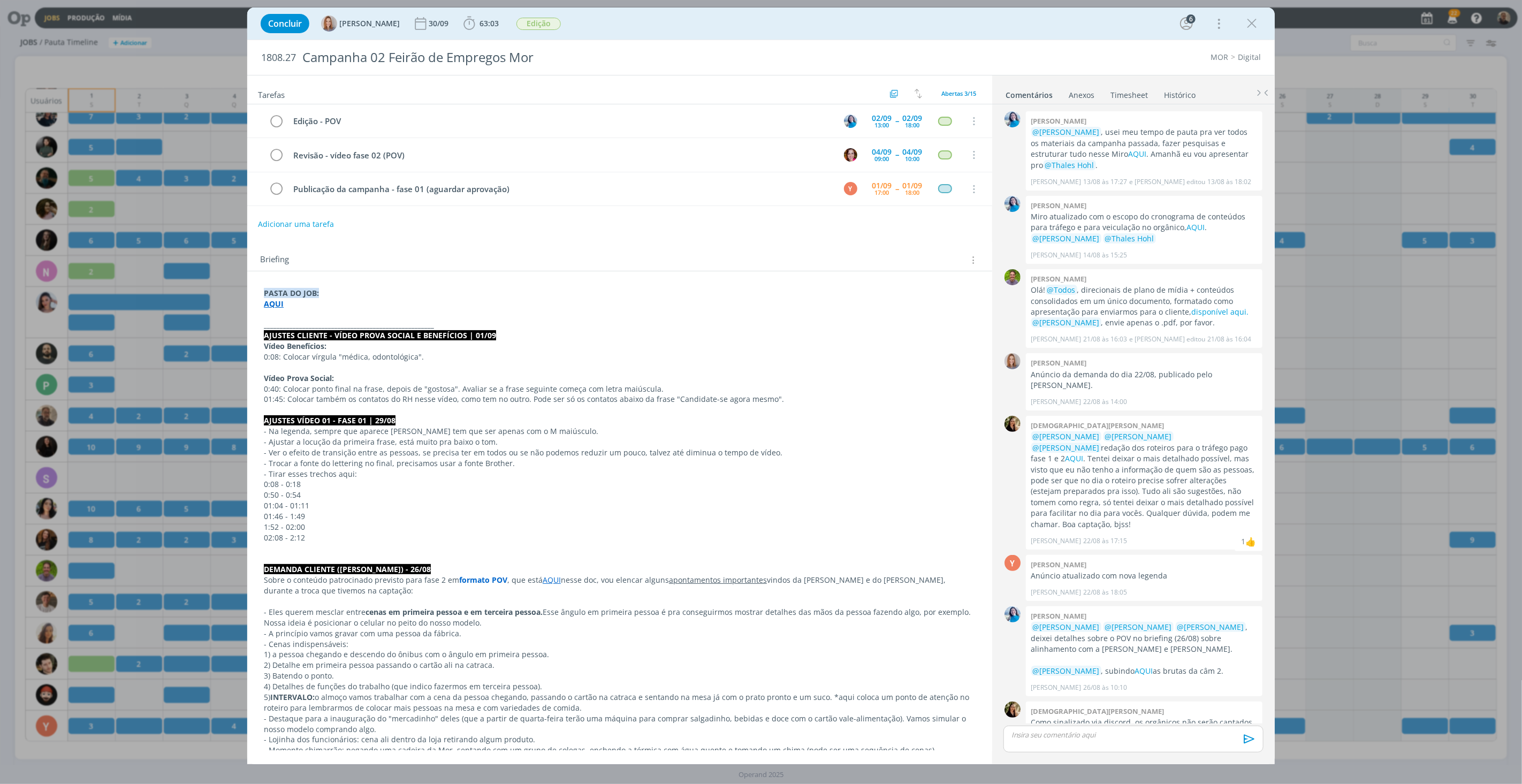
scroll to position [202, 0]
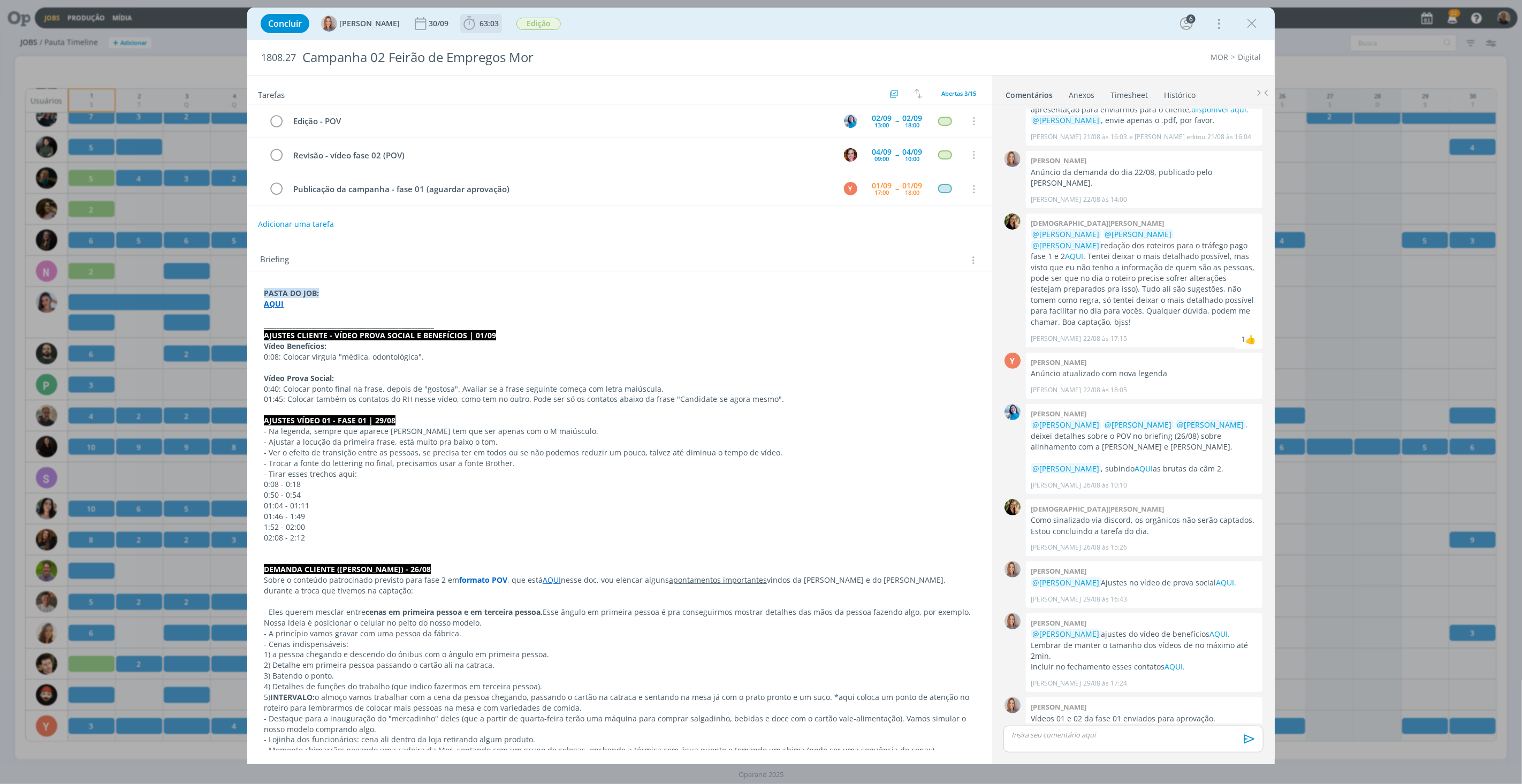
click at [477, 27] on icon "dialog" at bounding box center [469, 23] width 16 height 16
click at [496, 43] on span "Iniciar" at bounding box center [505, 47] width 22 height 8
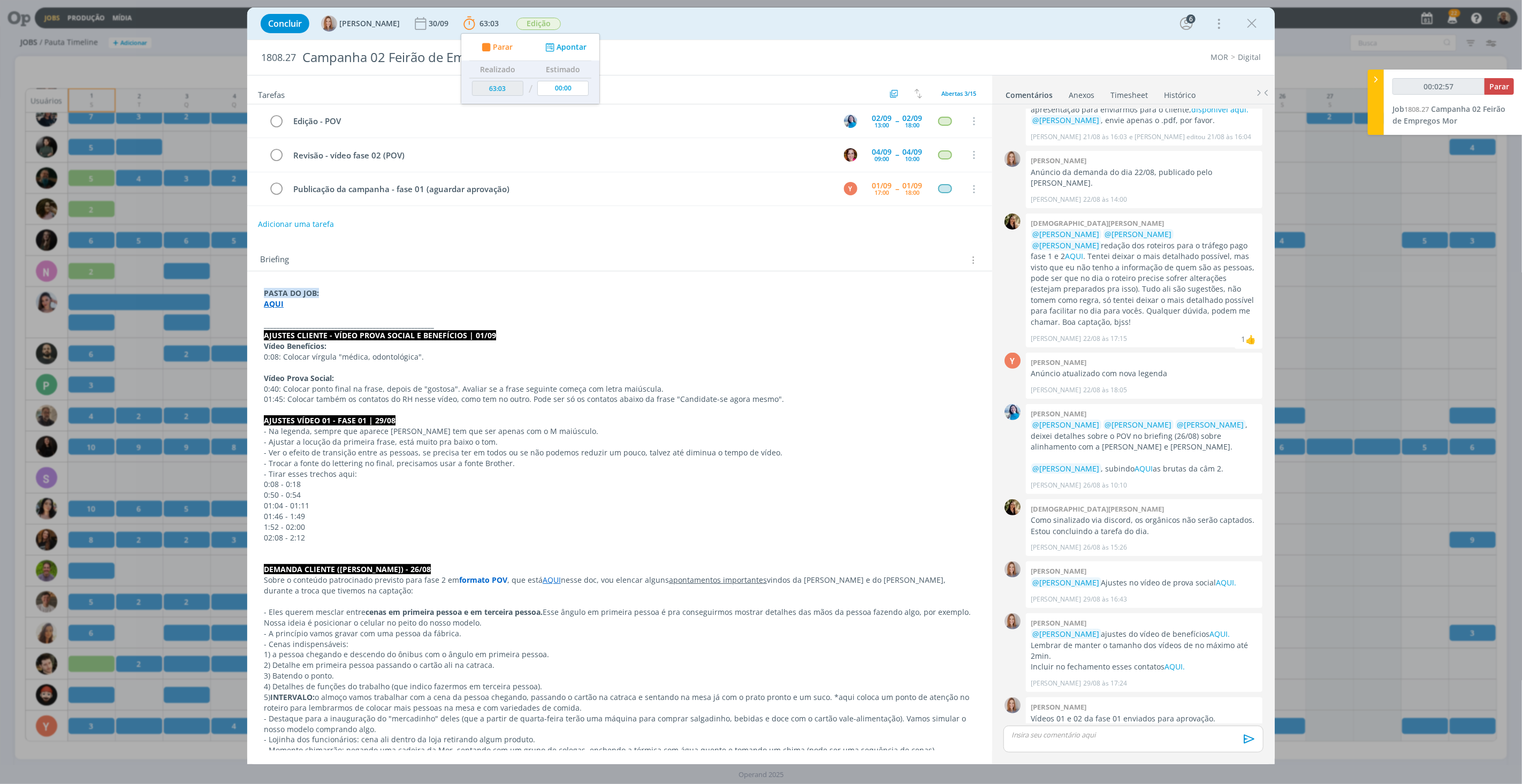
click at [272, 304] on strong "AQUI" at bounding box center [274, 303] width 20 height 10
click at [317, 322] on link "[URL][DOMAIN_NAME]" at bounding box center [333, 324] width 81 height 14
type input "00:14:22"
click at [1502, 82] on span "Parar" at bounding box center [1500, 86] width 20 height 10
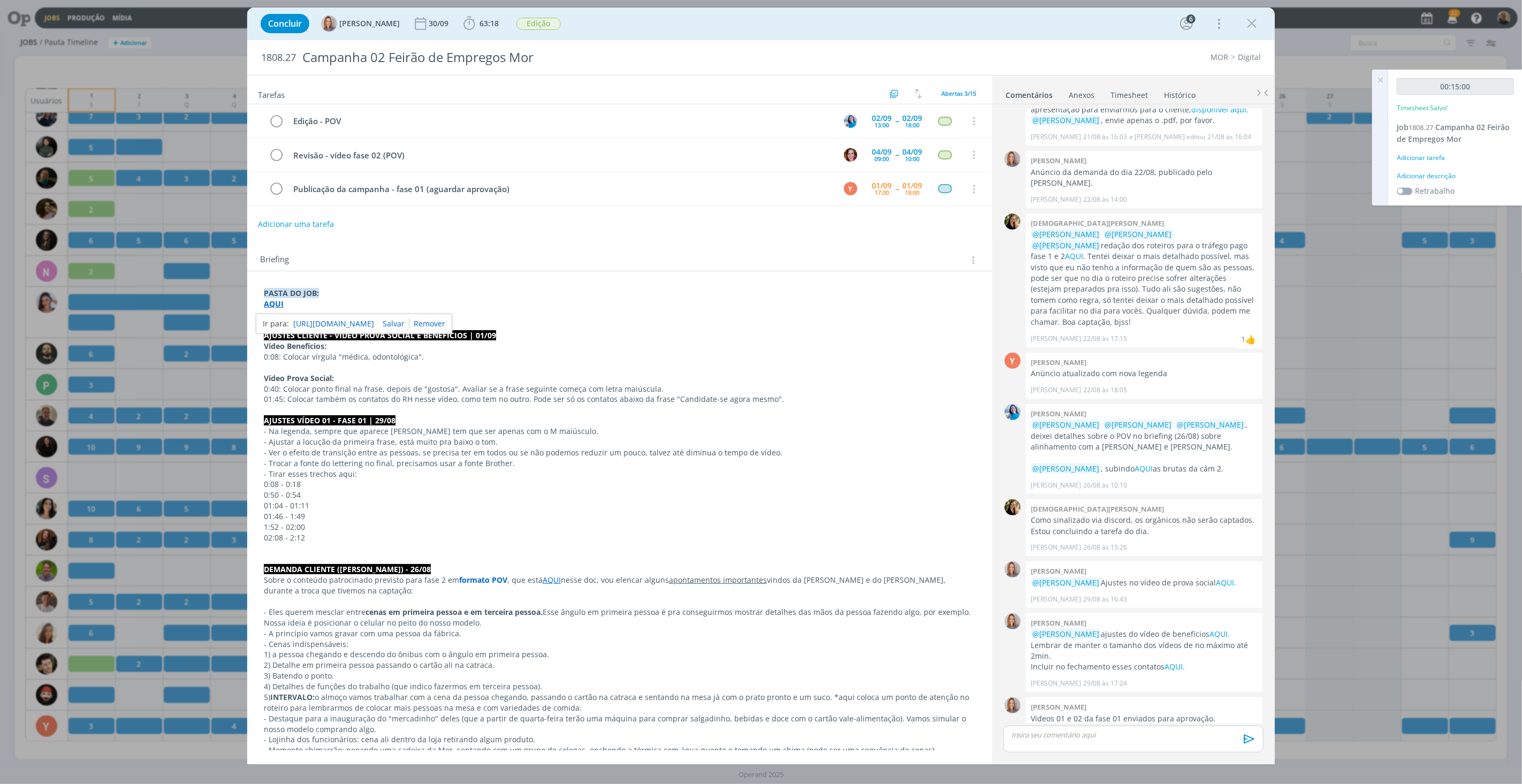
click at [1126, 97] on link "Timesheet" at bounding box center [1129, 93] width 38 height 15
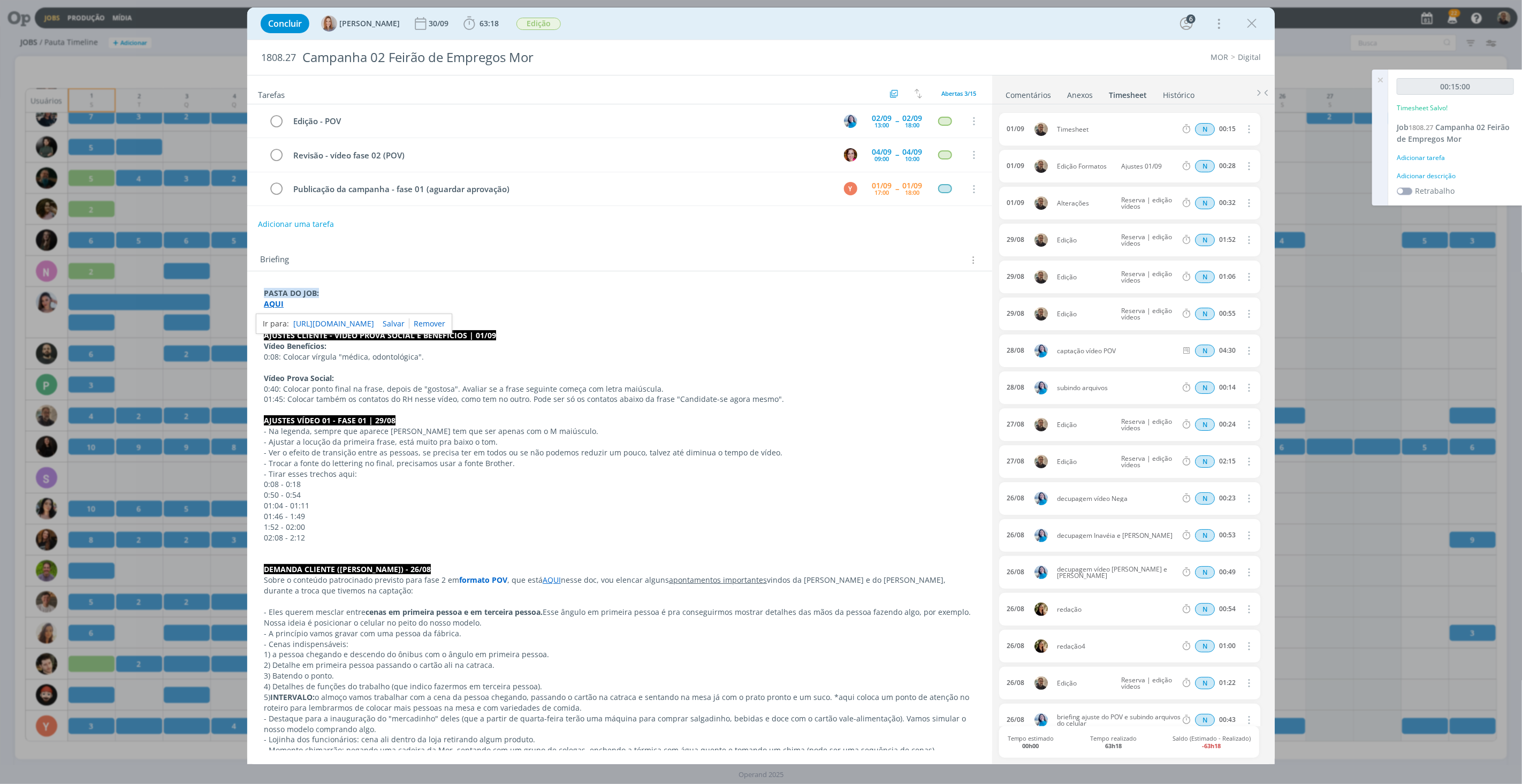
click at [1245, 130] on icon "dialog" at bounding box center [1248, 129] width 12 height 13
click at [1197, 163] on link "Editar" at bounding box center [1218, 164] width 84 height 17
drag, startPoint x: 1073, startPoint y: 133, endPoint x: 1090, endPoint y: 136, distance: 17.3
click at [1073, 133] on div "Timesheet" at bounding box center [1086, 129] width 58 height 12
drag, startPoint x: 1042, startPoint y: 128, endPoint x: 1013, endPoint y: 125, distance: 29.2
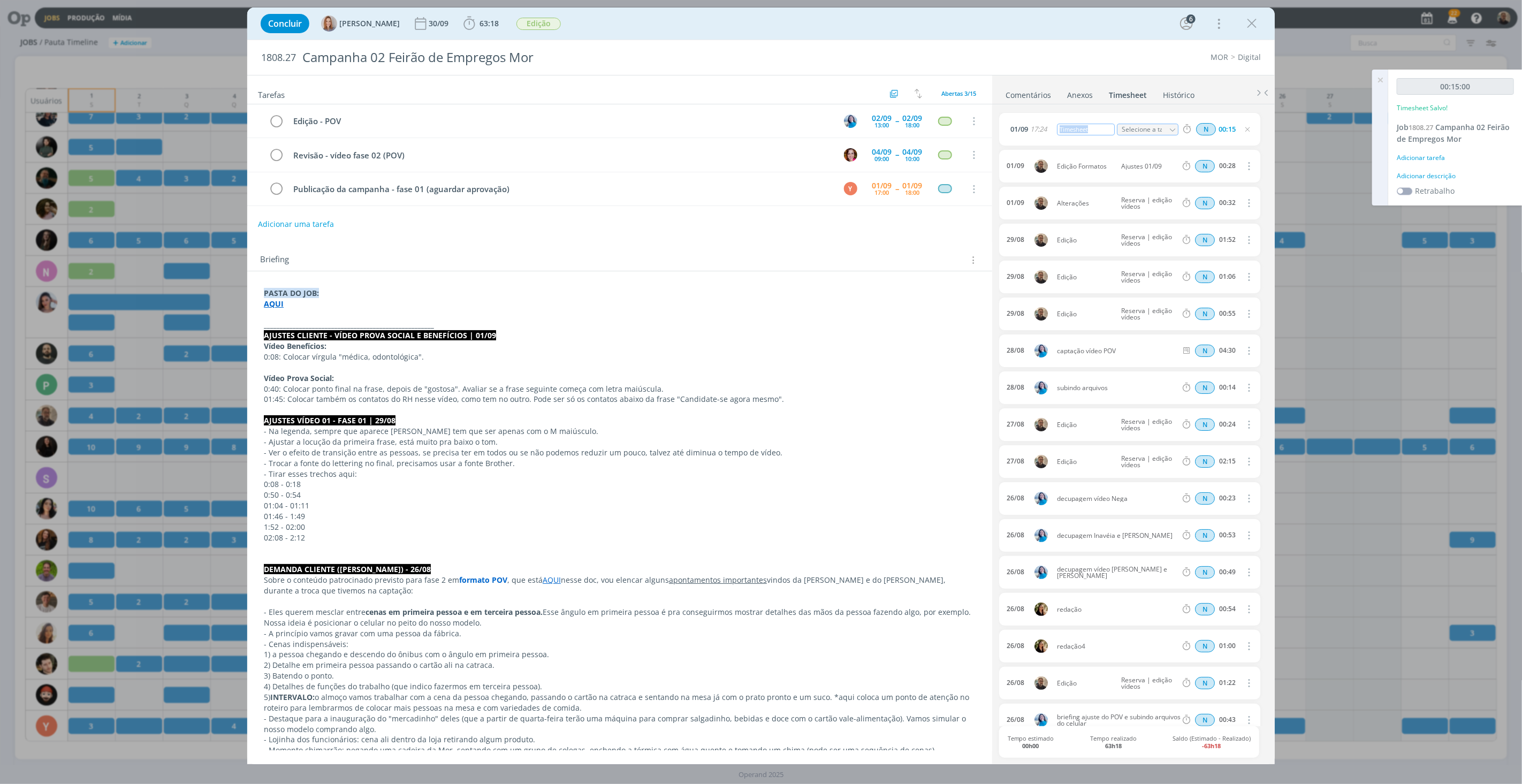
click at [1013, 125] on div "[DATE] 17:24 Timesheet Selecione a tarefa N 00:15" at bounding box center [1130, 129] width 261 height 32
click at [1173, 129] on div "dialog" at bounding box center [1173, 130] width 12 height 13
click at [1169, 131] on icon "dialog" at bounding box center [1172, 130] width 8 height 8
click at [1133, 119] on div "[DATE] 17:24 Alteração Selecione a tarefa Abertas Edição - POV - [PERSON_NAME] …" at bounding box center [1130, 129] width 261 height 32
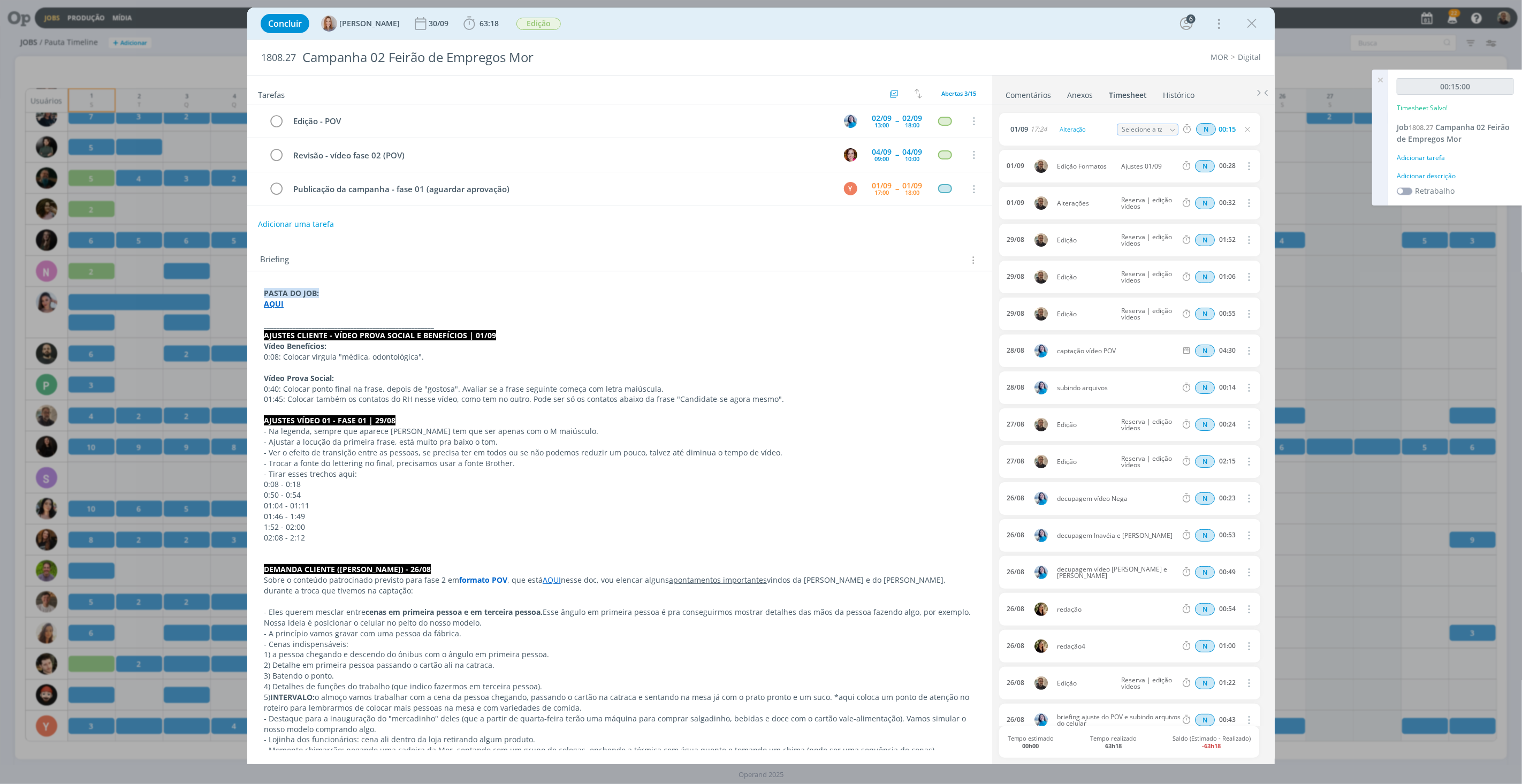
click at [1170, 129] on icon "dialog" at bounding box center [1172, 130] width 8 height 8
click at [1151, 233] on div "Ajustes 01/09 - [PERSON_NAME]" at bounding box center [1156, 232] width 64 height 8
type input "Ajustes 01/09"
click at [1254, 20] on icon "dialog" at bounding box center [1251, 23] width 16 height 16
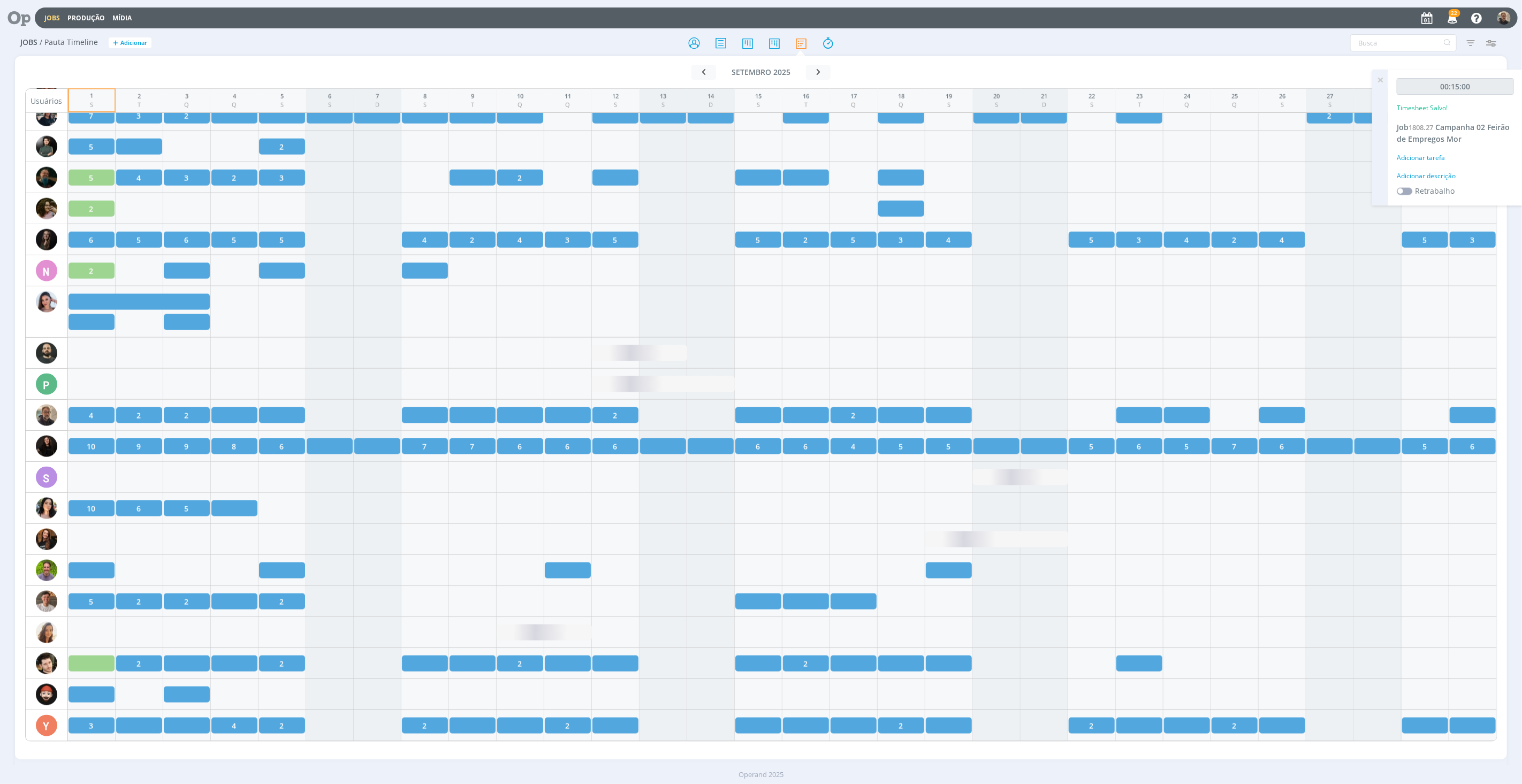
scroll to position [1222, 0]
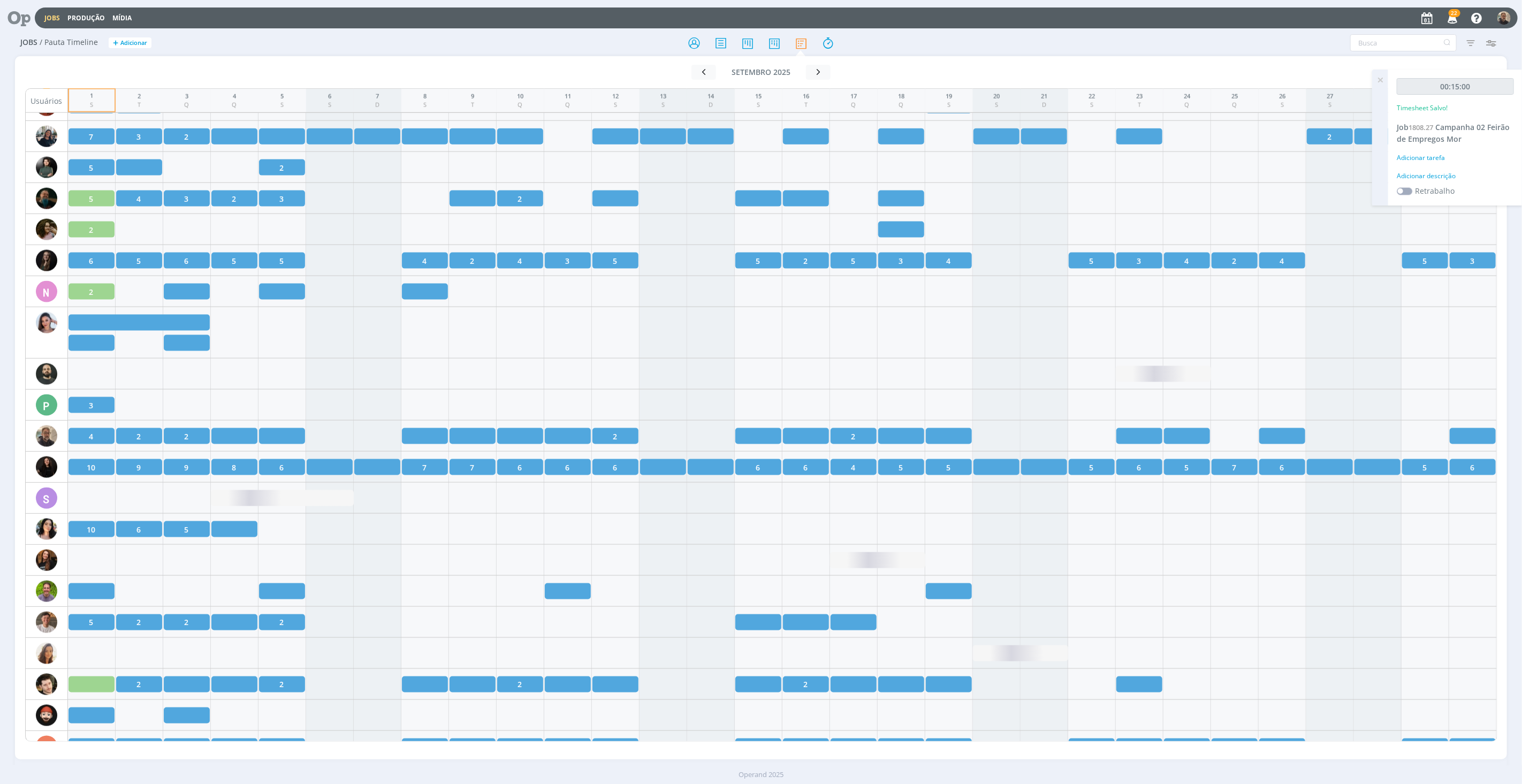
click at [1381, 81] on icon at bounding box center [1380, 80] width 19 height 21
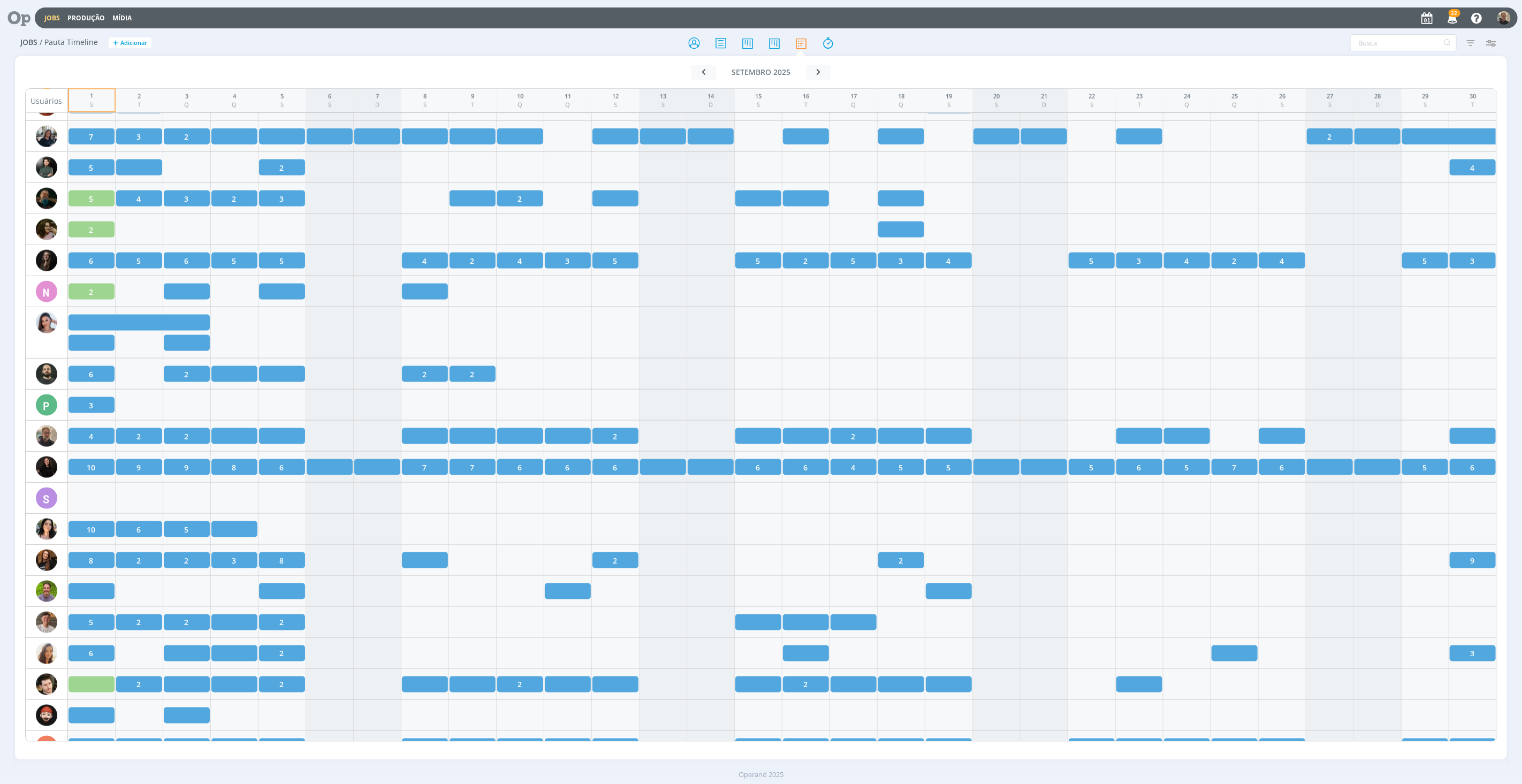
scroll to position [1242, 0]
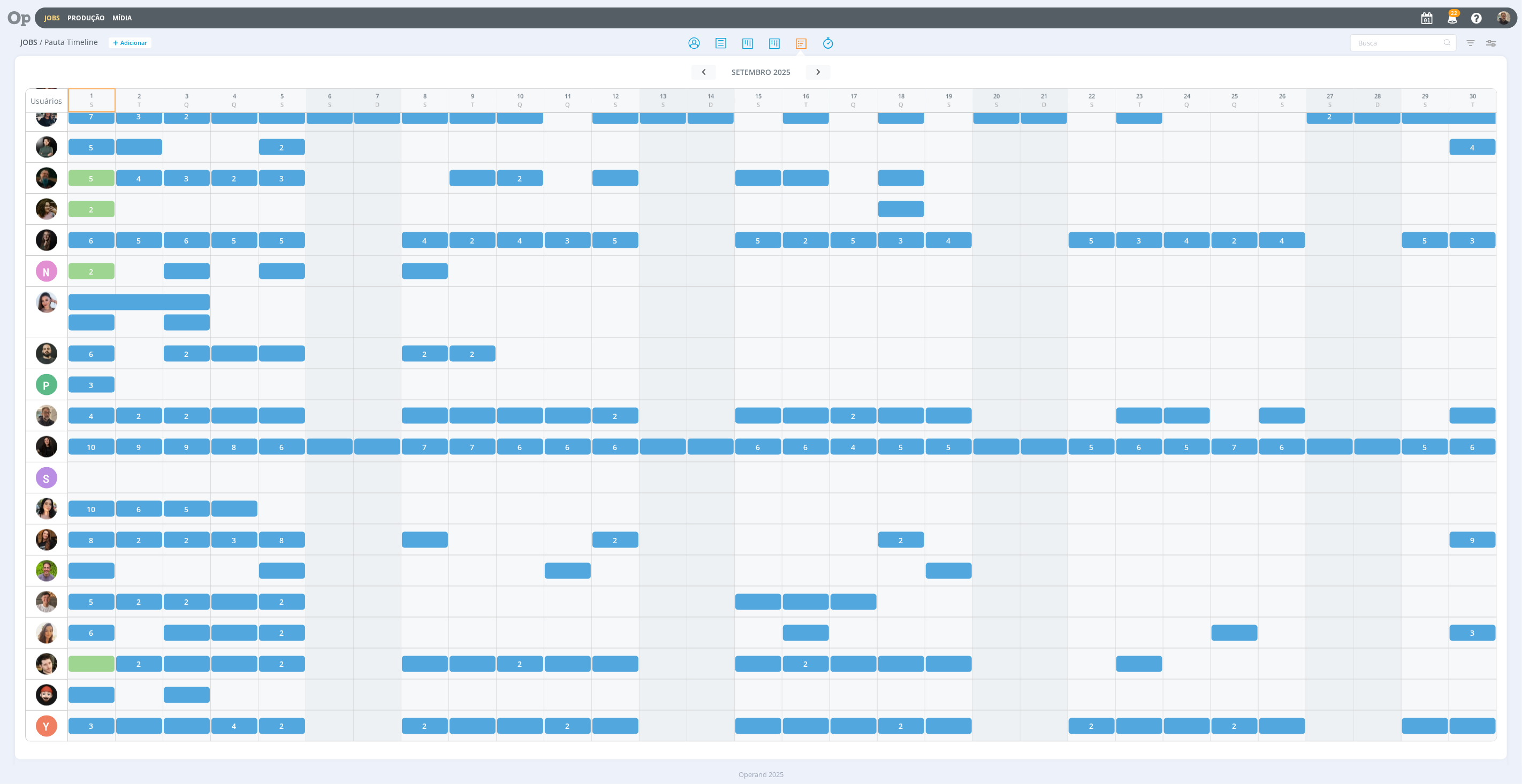
click at [22, 14] on icon at bounding box center [15, 18] width 22 height 21
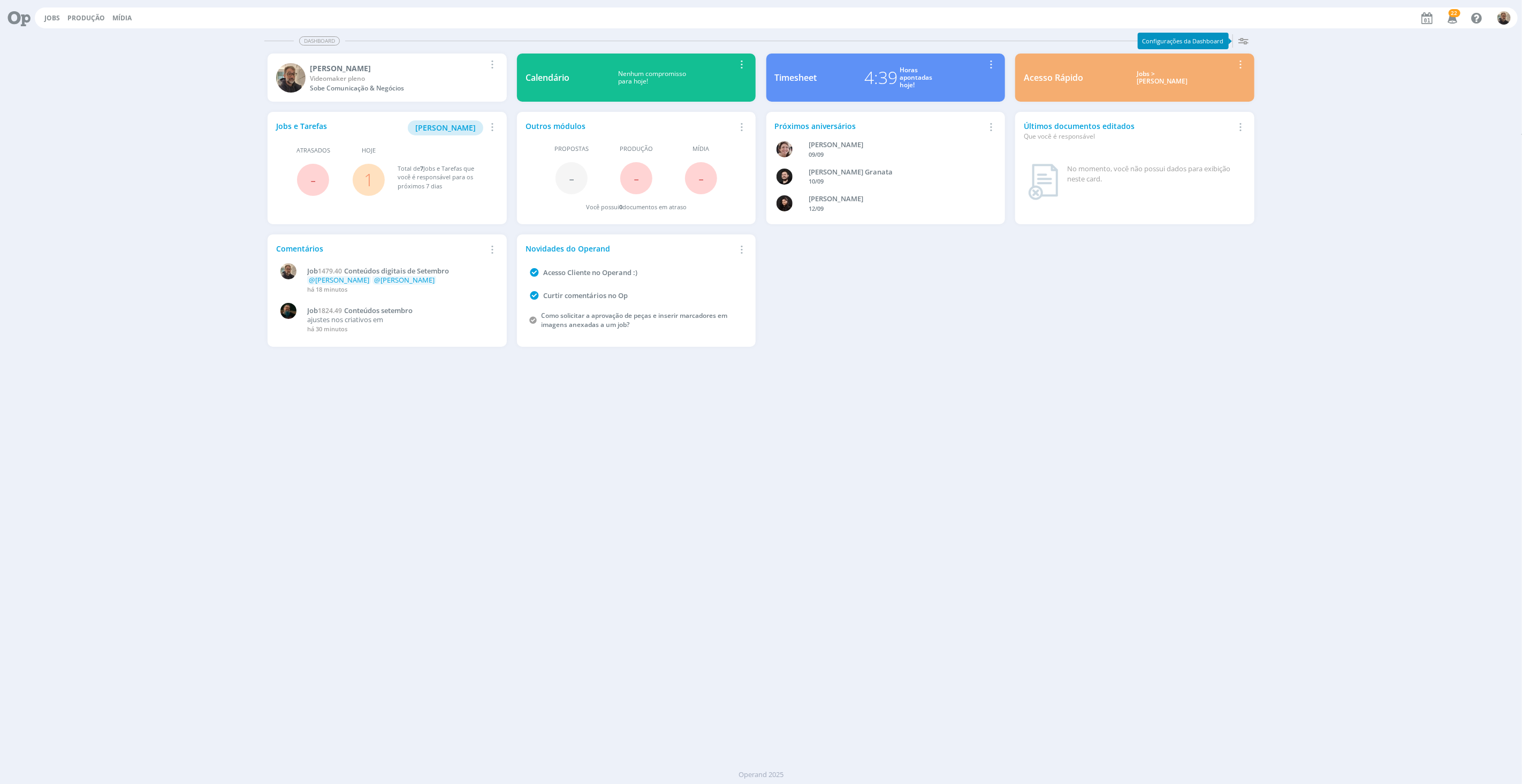
click at [366, 174] on link "1" at bounding box center [369, 179] width 9 height 23
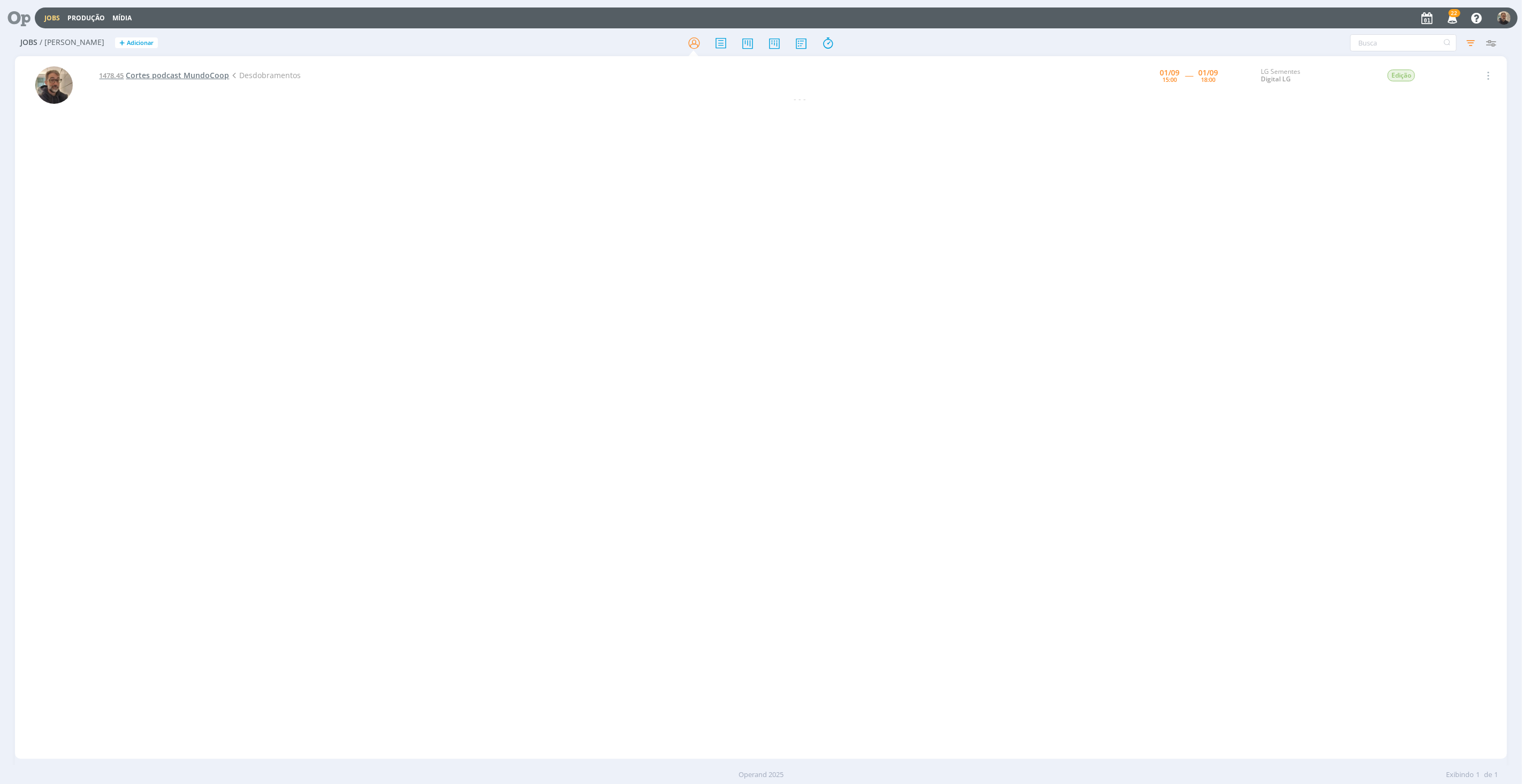
click at [213, 75] on span "Cortes podcast MundoCoop" at bounding box center [177, 75] width 103 height 10
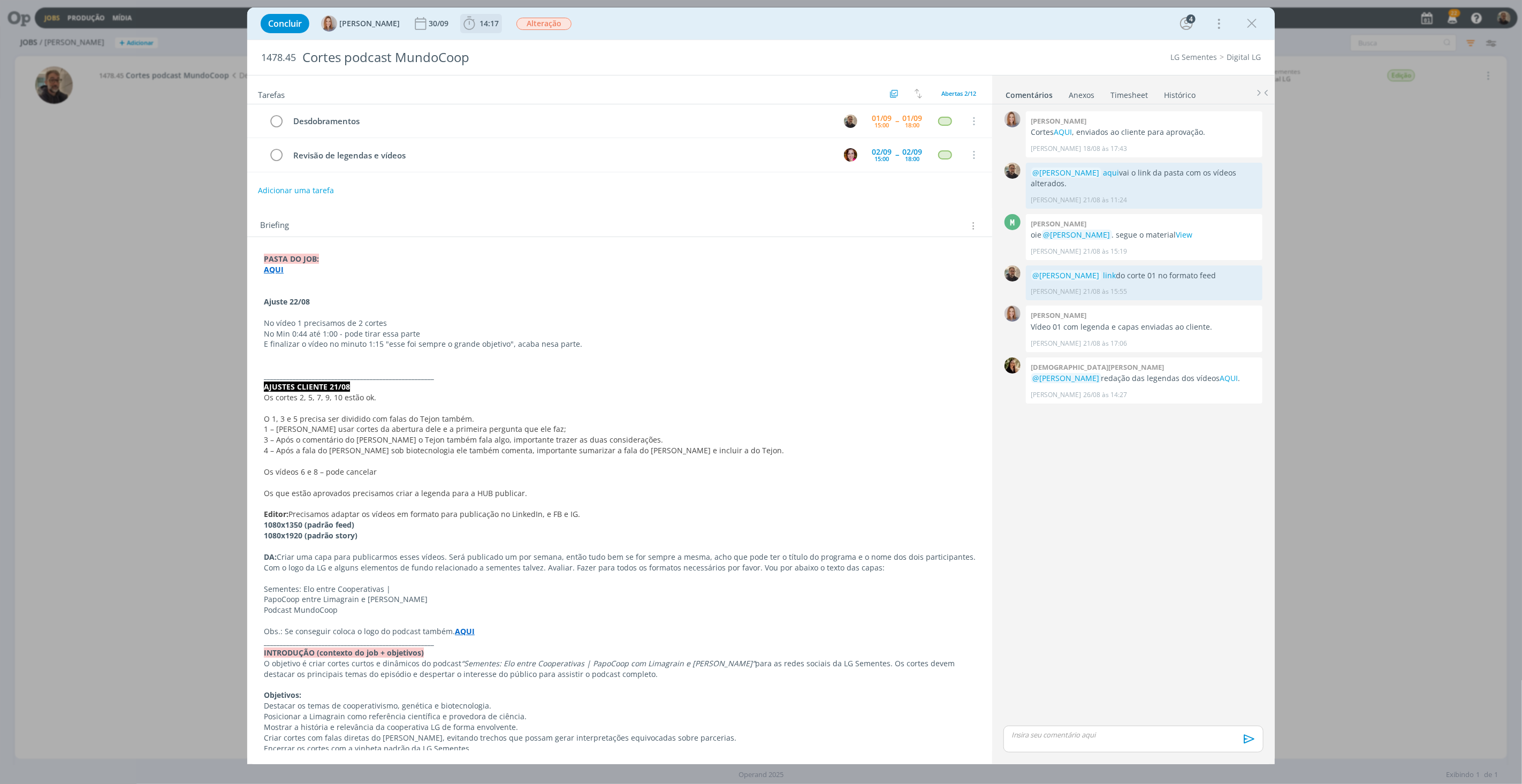
click at [484, 23] on span "14:17" at bounding box center [489, 23] width 19 height 10
click at [506, 46] on span "Iniciar" at bounding box center [505, 47] width 22 height 8
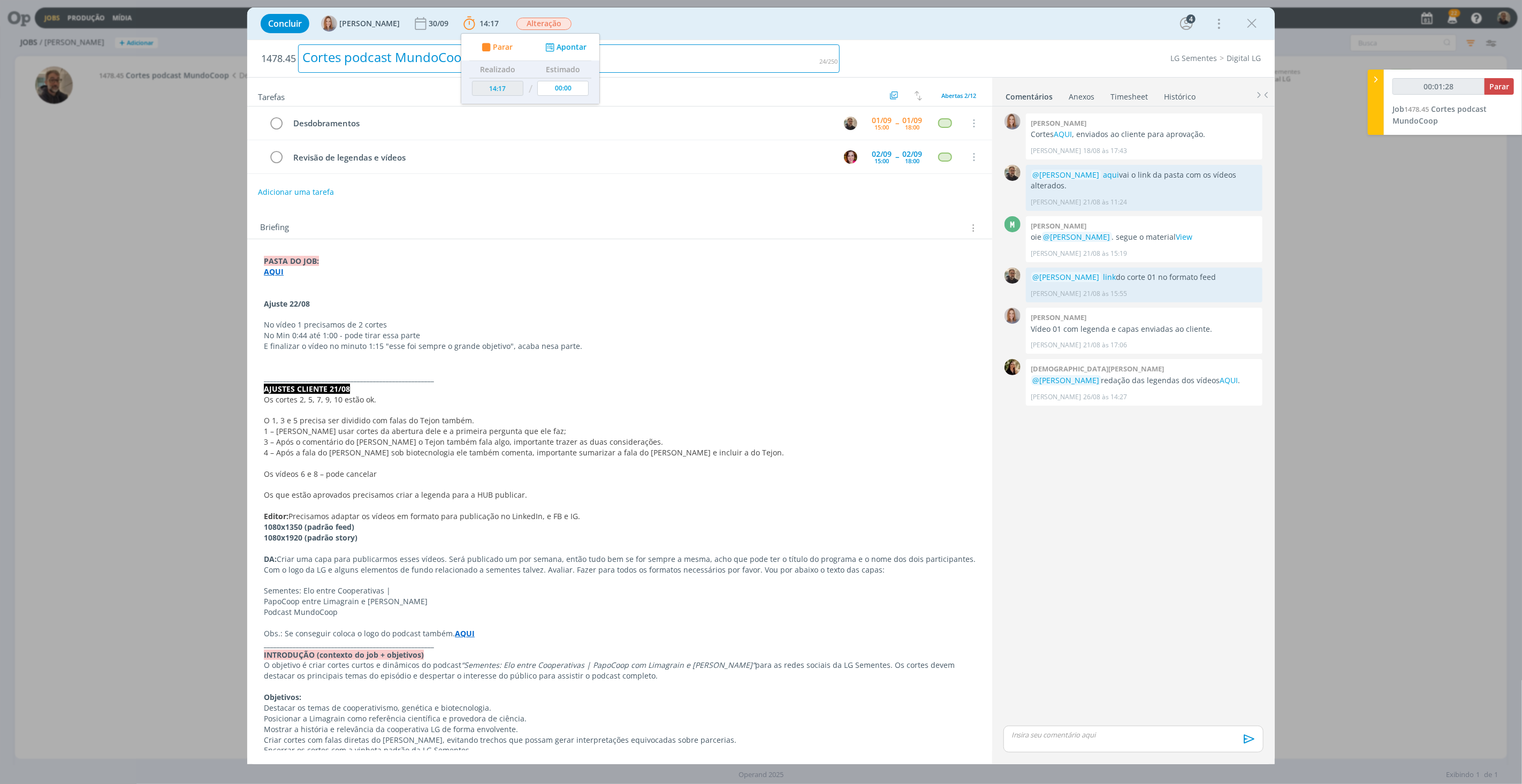
click at [728, 64] on div "Cortes podcast MundoCoop" at bounding box center [569, 58] width 542 height 28
click at [161, 174] on div "Concluir [PERSON_NAME] [DATE] 14:17 Parar Apontar Data * [DATE] Horas * 00:00 T…" at bounding box center [761, 392] width 1522 height 784
click at [1249, 23] on icon "dialog" at bounding box center [1251, 23] width 16 height 16
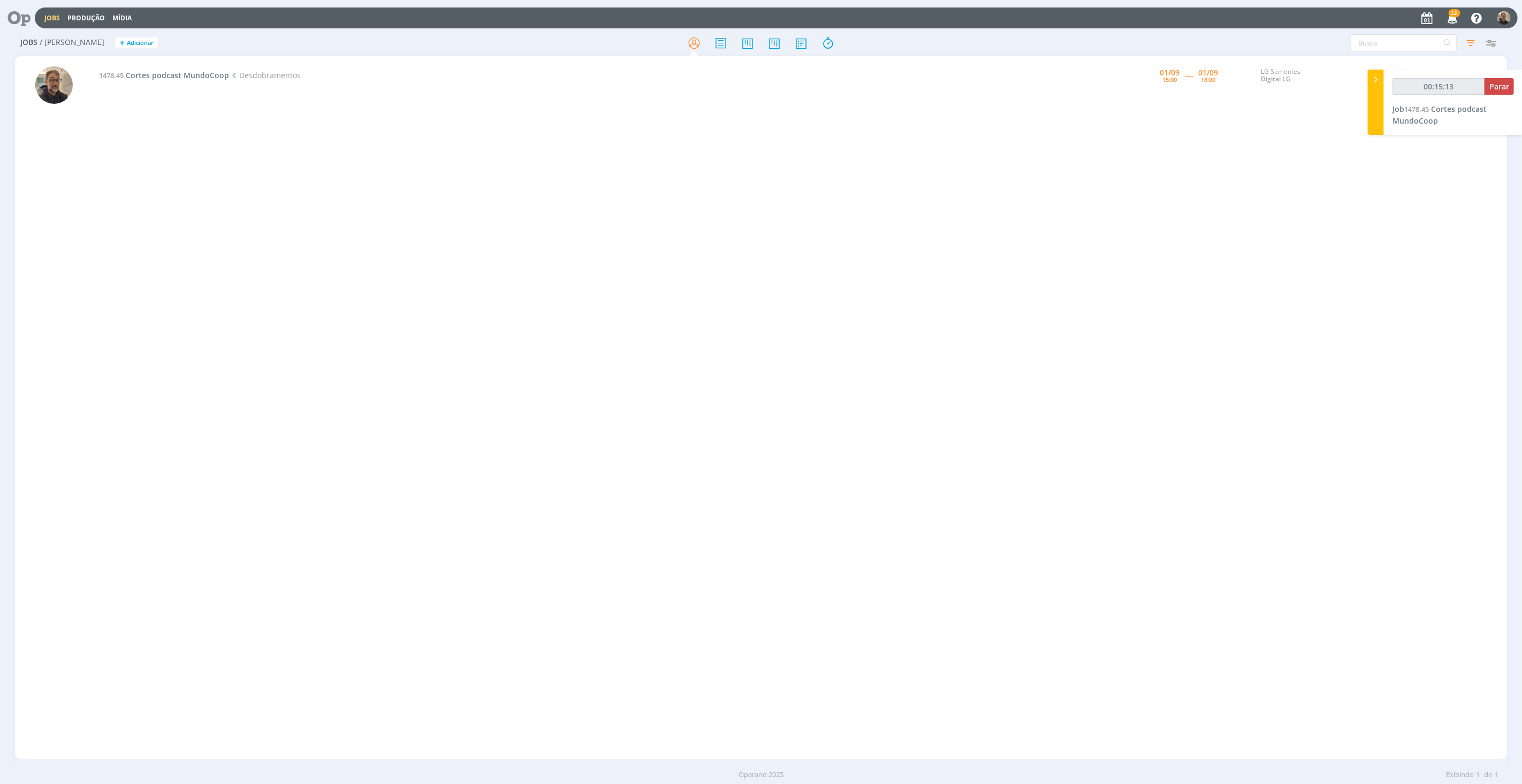
click at [24, 20] on icon at bounding box center [15, 18] width 22 height 21
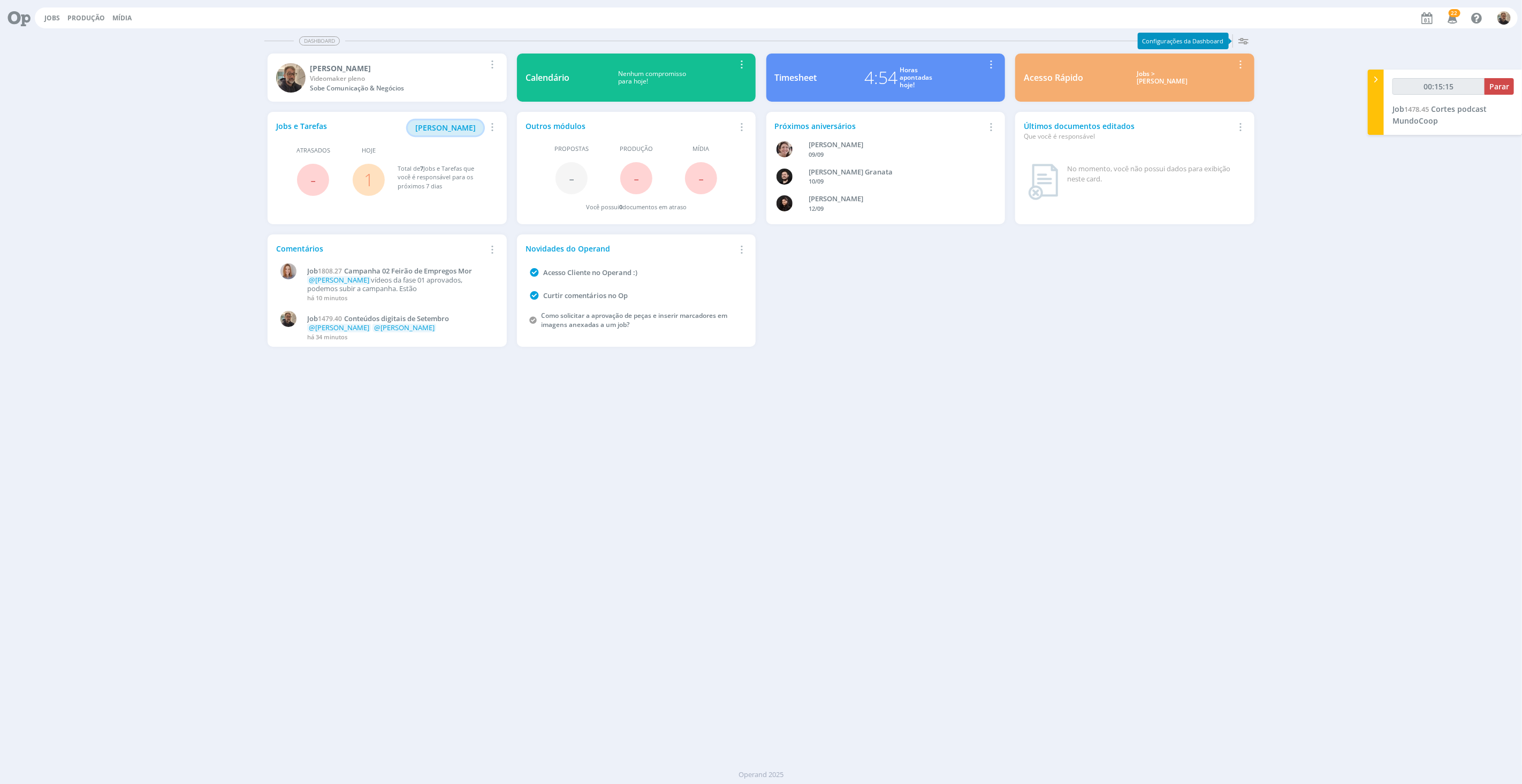
click at [464, 128] on span "[PERSON_NAME]" at bounding box center [445, 127] width 60 height 10
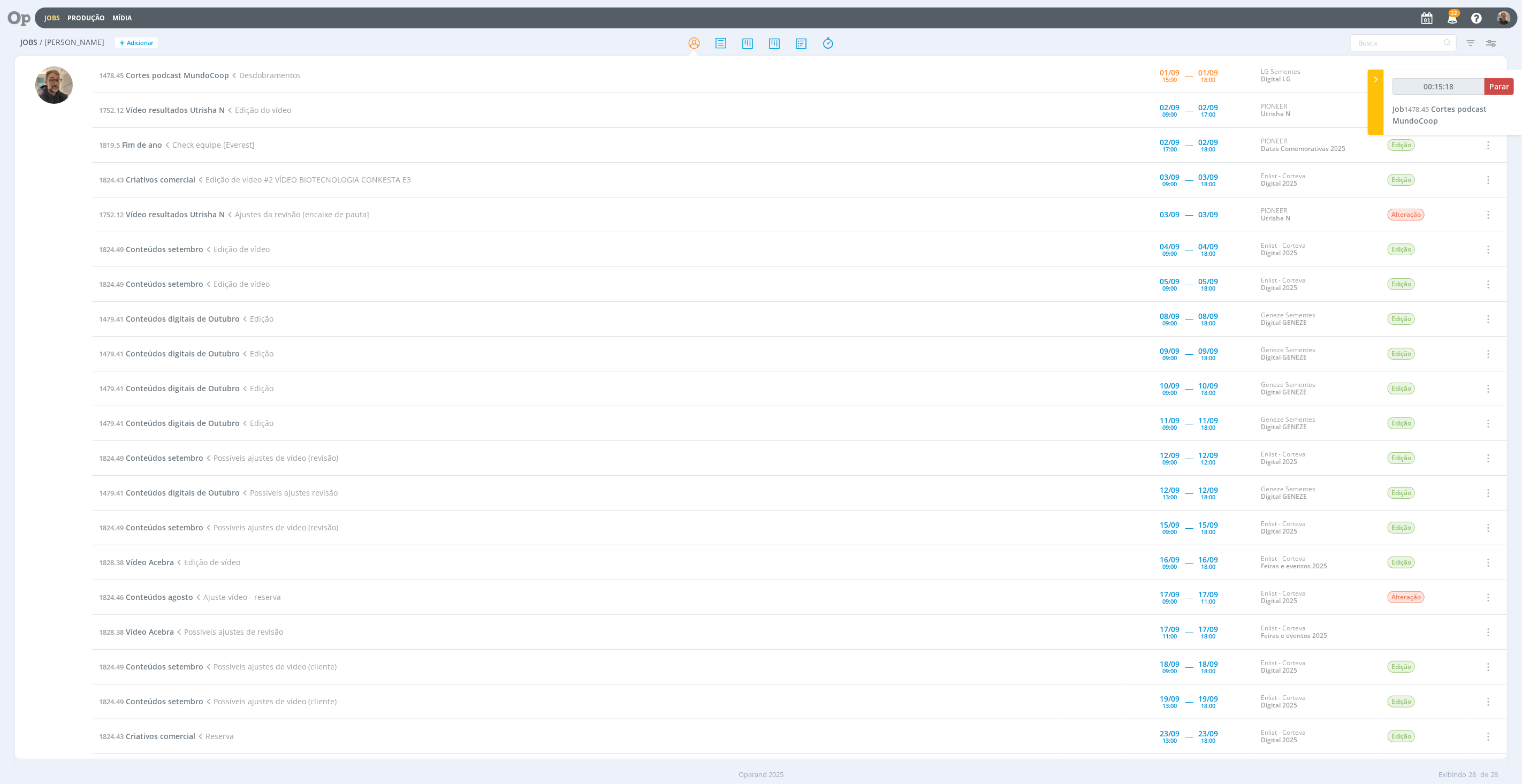
scroll to position [238, 0]
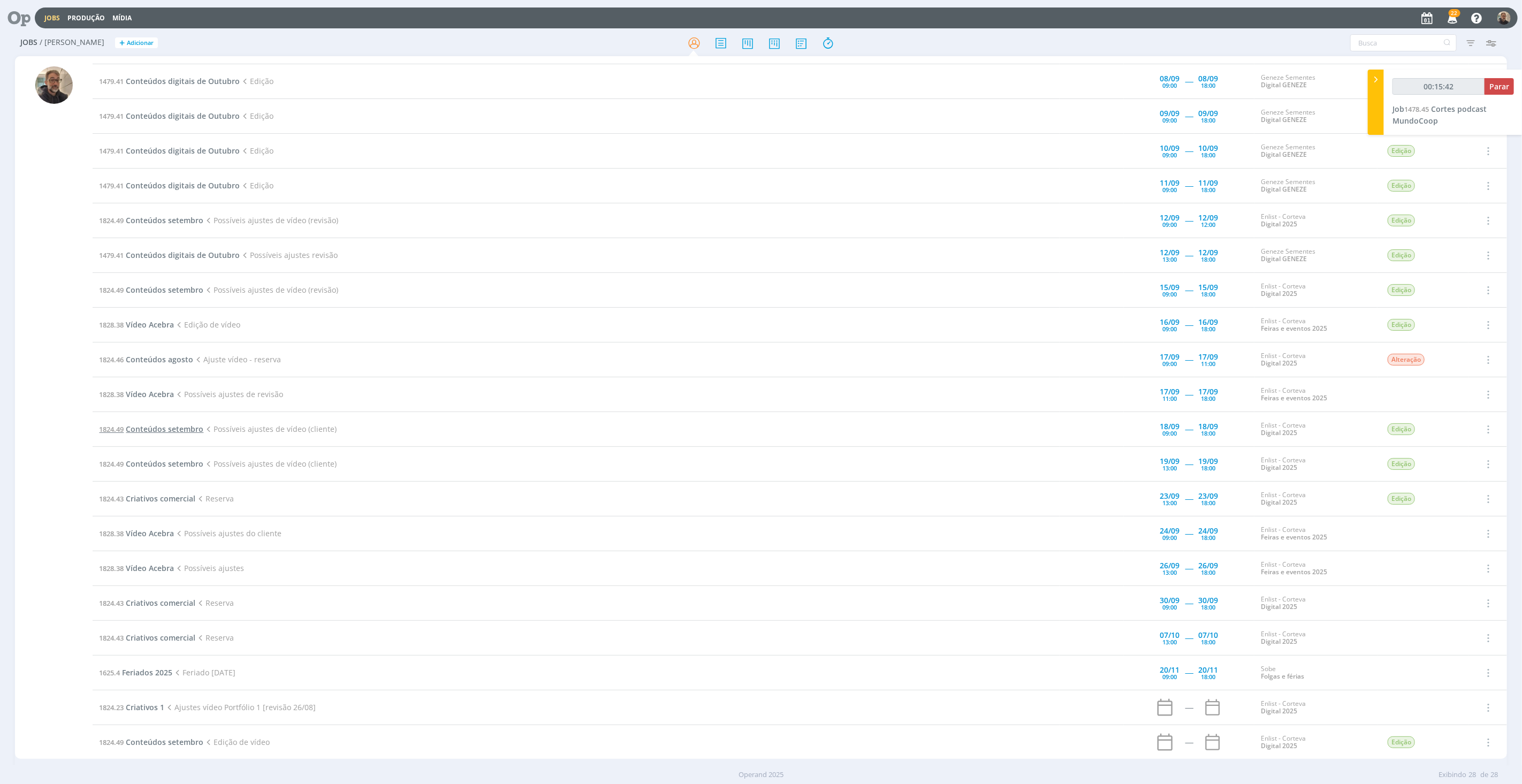
click at [164, 427] on span "Conteúdos setembro" at bounding box center [164, 428] width 77 height 10
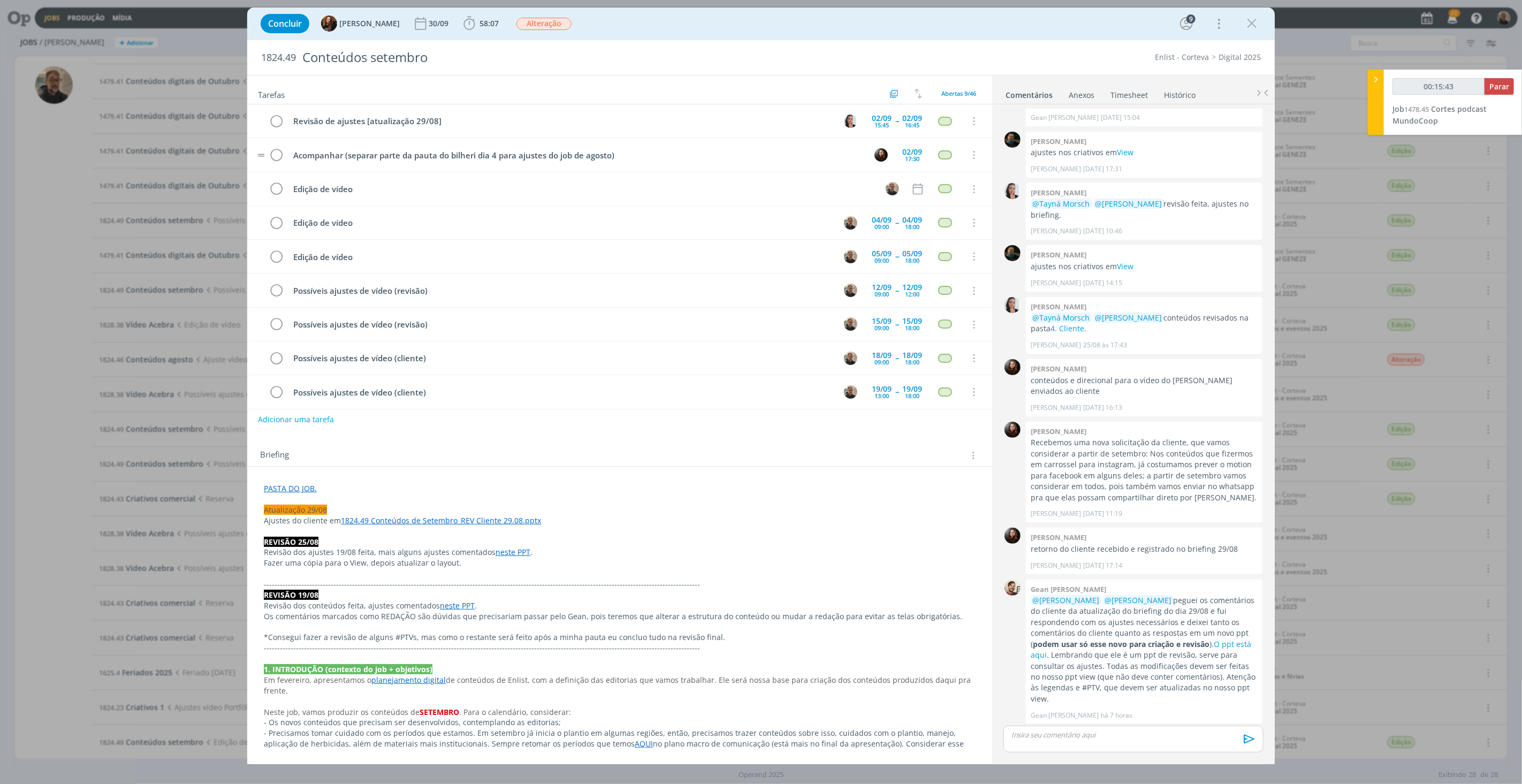
scroll to position [9, 0]
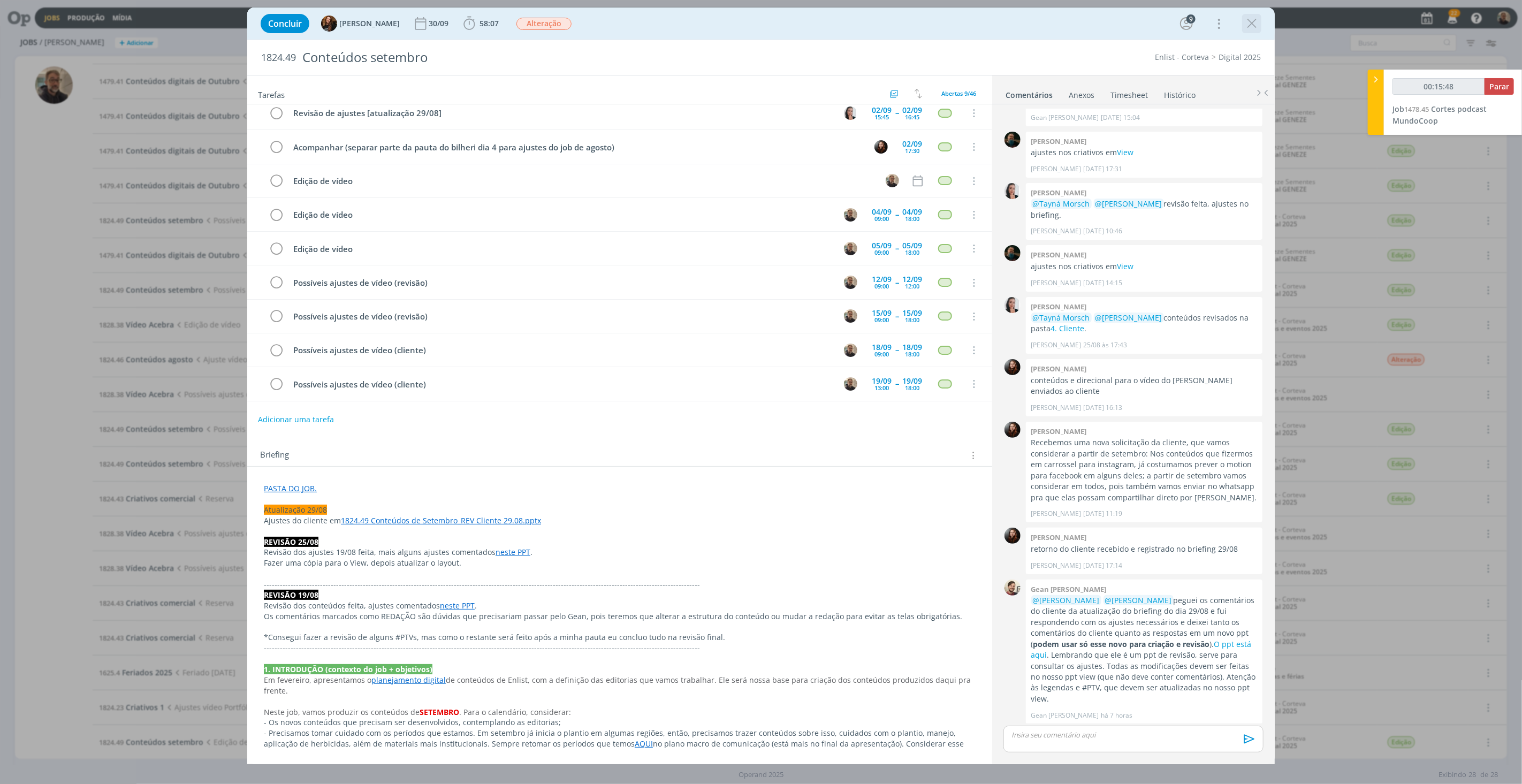
click at [1251, 24] on icon "dialog" at bounding box center [1251, 23] width 16 height 16
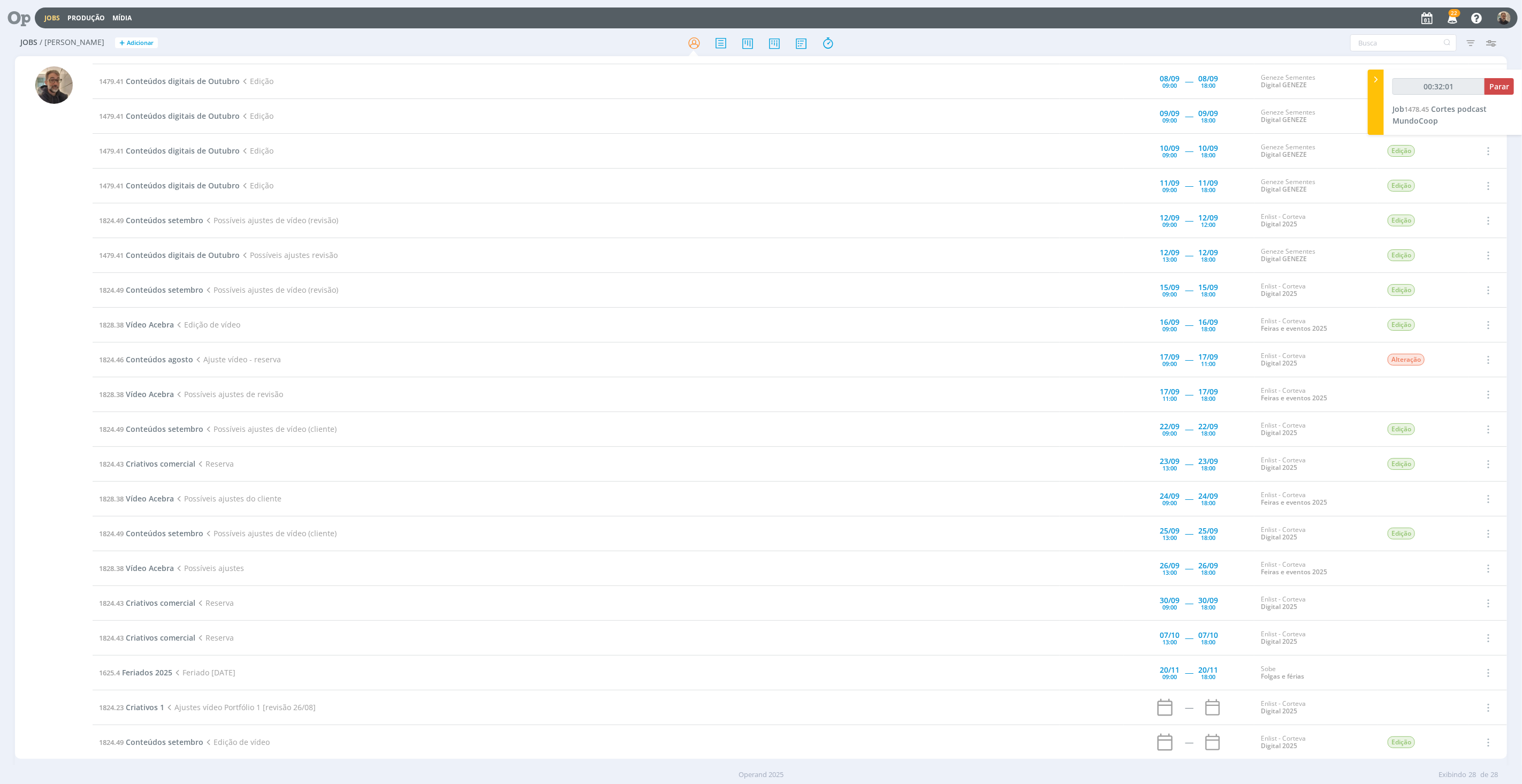
type input "00:32:02"
click at [1500, 83] on span "Parar" at bounding box center [1500, 86] width 20 height 10
click at [1423, 129] on span "1478.45" at bounding box center [1421, 127] width 25 height 9
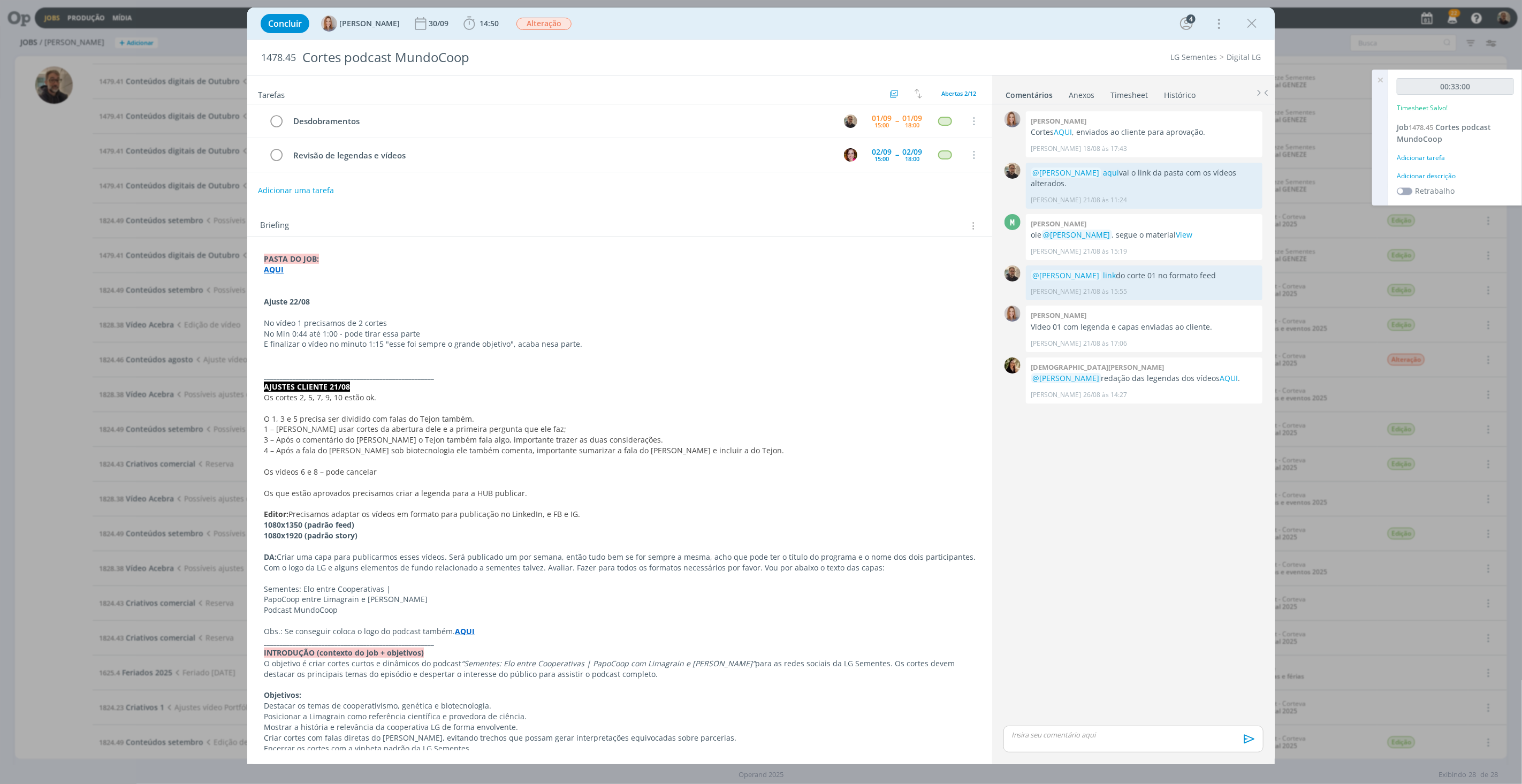
click at [1126, 94] on link "Timesheet" at bounding box center [1129, 93] width 38 height 15
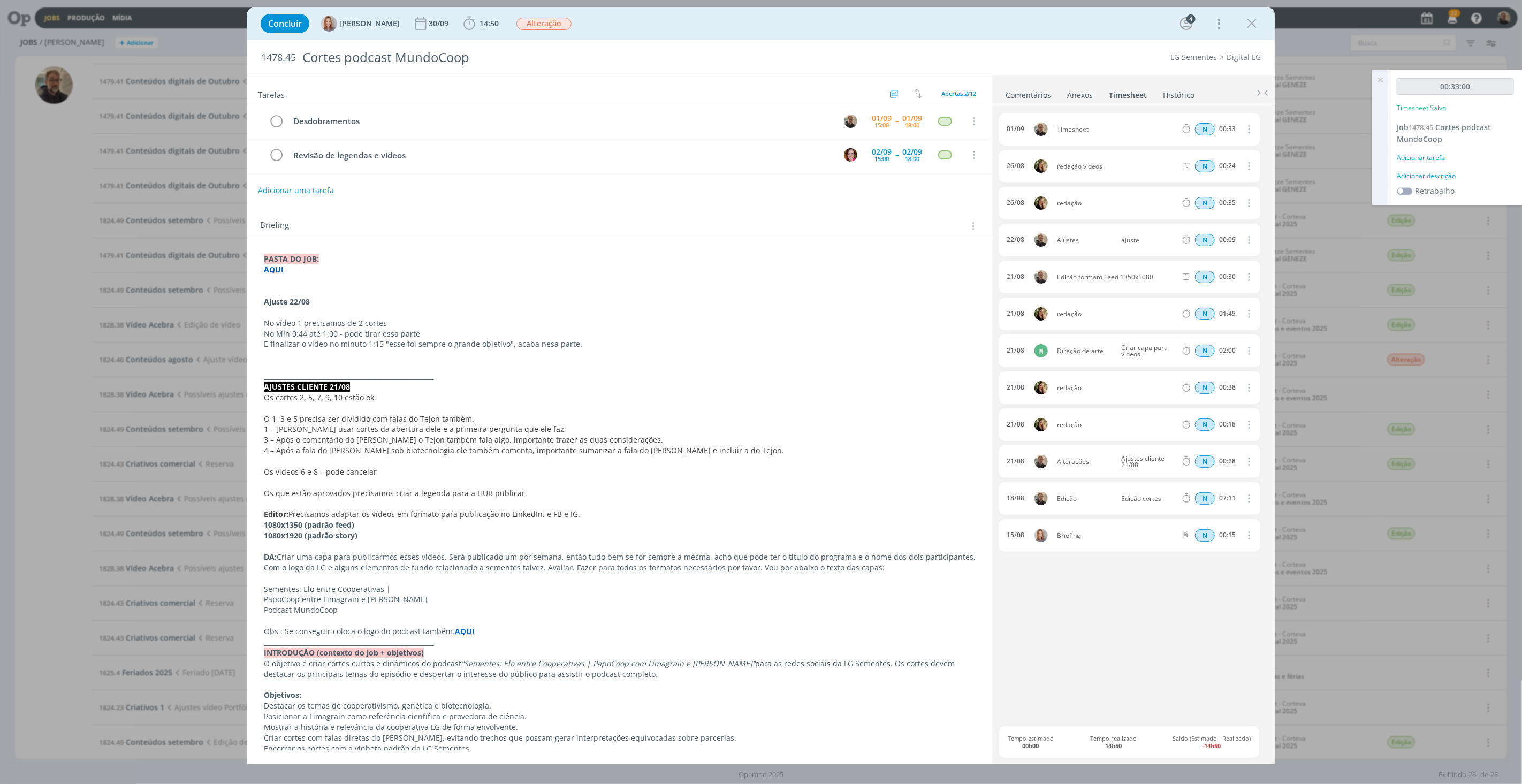
click at [1248, 129] on icon "dialog" at bounding box center [1248, 129] width 12 height 13
click at [1197, 167] on link "Editar" at bounding box center [1218, 164] width 84 height 17
click at [1088, 129] on div "Timesheet" at bounding box center [1086, 129] width 58 height 12
drag, startPoint x: 1093, startPoint y: 128, endPoint x: 1017, endPoint y: 128, distance: 76.0
click at [1017, 128] on div "[DATE] 17:58 Timesheet Selecione a tarefa N 00:33" at bounding box center [1130, 129] width 261 height 32
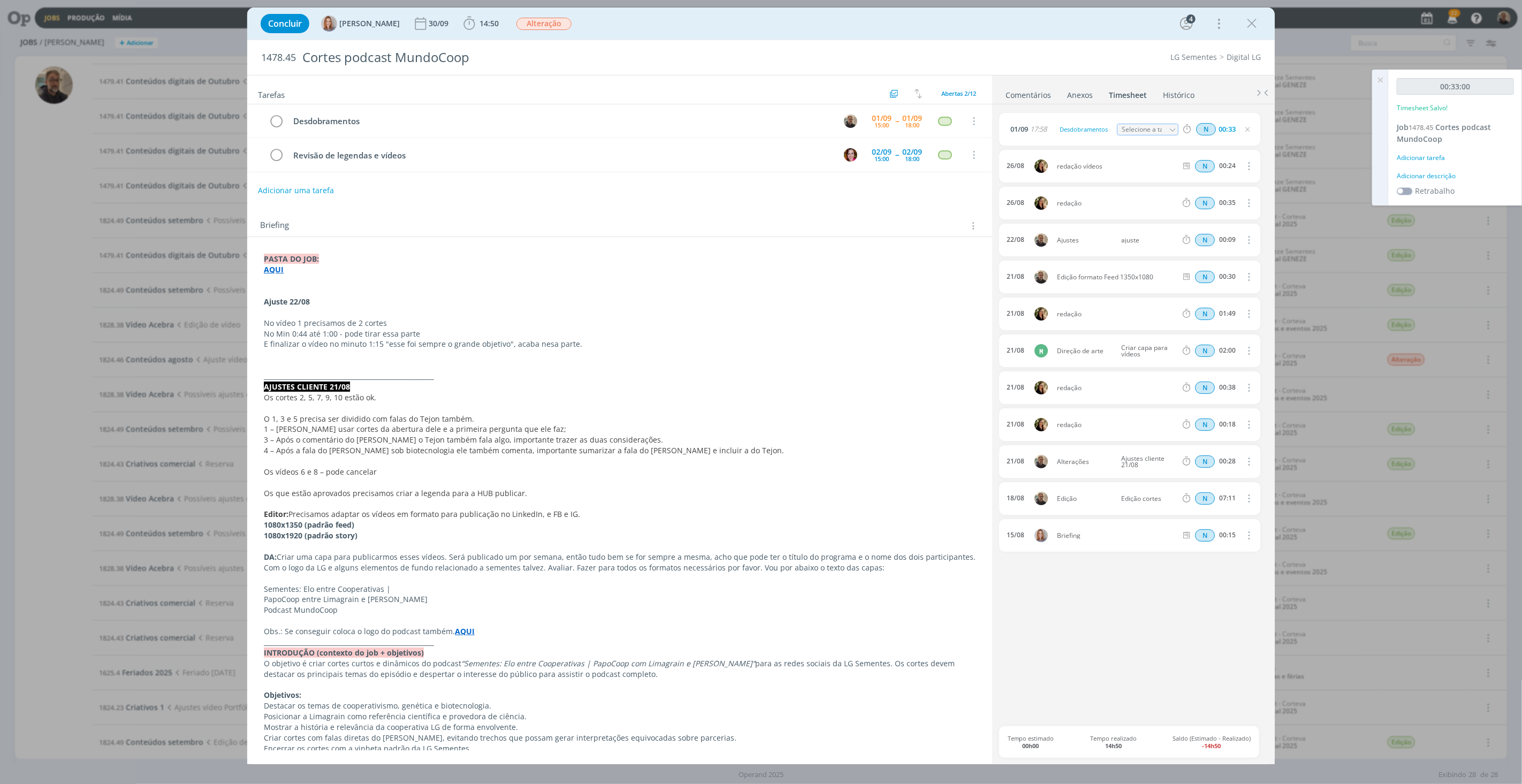
click at [1171, 128] on icon "dialog" at bounding box center [1172, 130] width 8 height 8
click at [1149, 168] on div "Desdobramentos - [PERSON_NAME]" at bounding box center [1156, 172] width 64 height 8
type input "Desdobramentos"
click at [1250, 22] on icon "dialog" at bounding box center [1251, 23] width 16 height 16
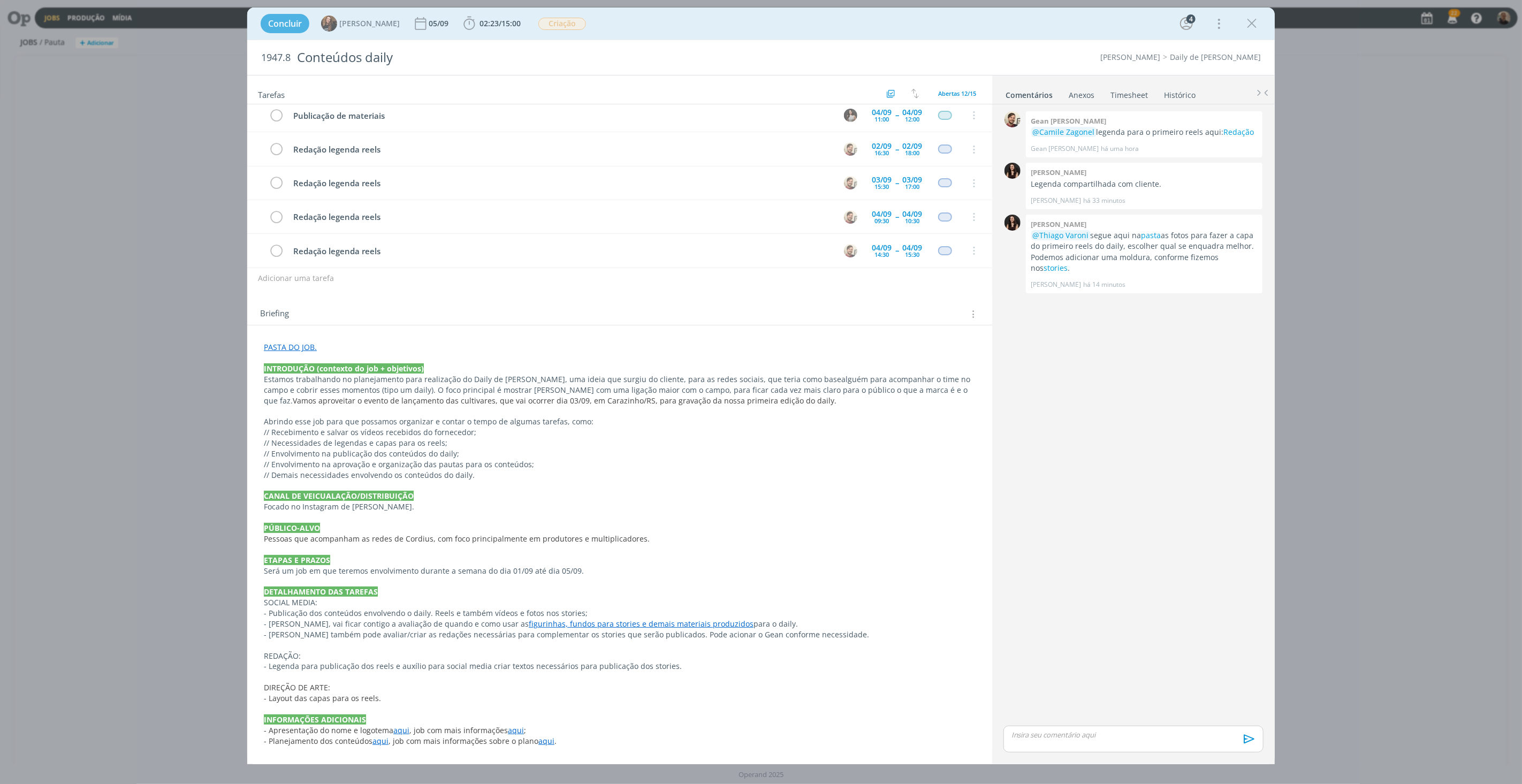
scroll to position [145, 0]
click at [306, 343] on link "PASTA DO JOB." at bounding box center [291, 343] width 53 height 10
